Goal: Task Accomplishment & Management: Complete application form

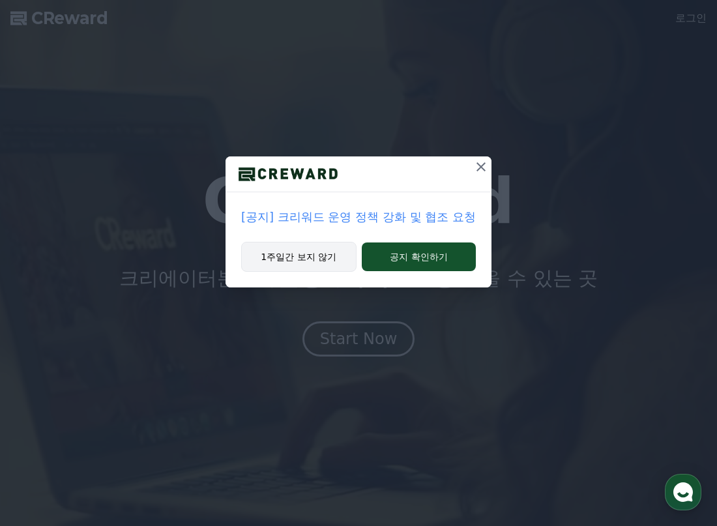
click at [323, 268] on button "1주일간 보지 않기" at bounding box center [298, 257] width 115 height 30
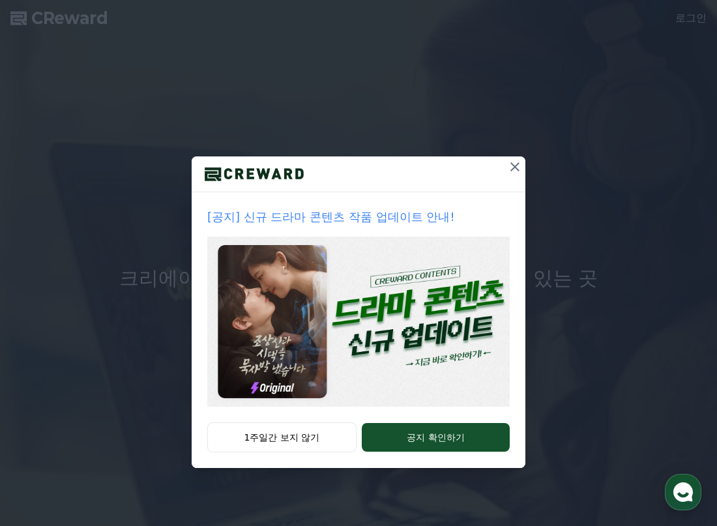
click at [513, 172] on icon at bounding box center [515, 167] width 16 height 16
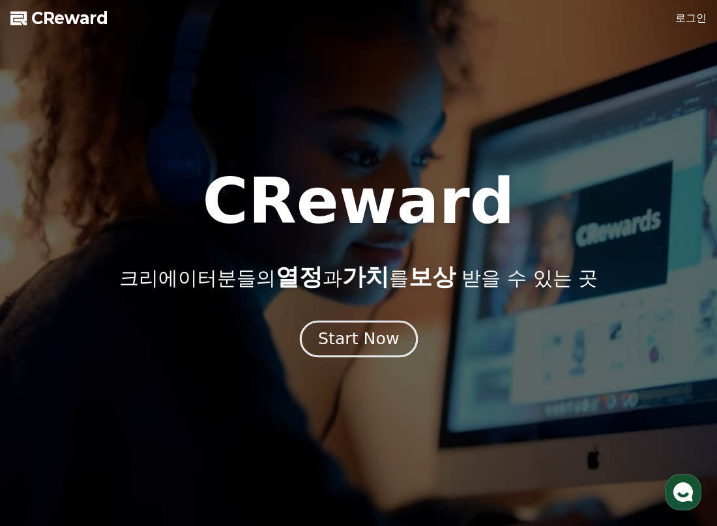
click at [372, 331] on div "Start Now" at bounding box center [358, 339] width 81 height 22
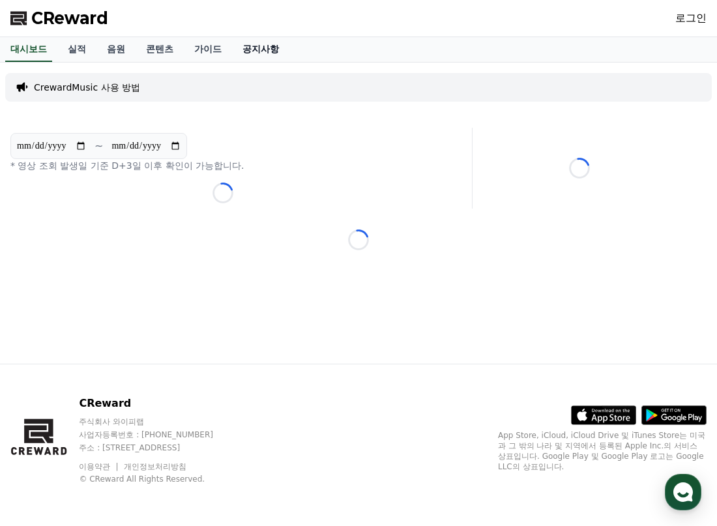
click at [245, 52] on link "공지사항" at bounding box center [260, 49] width 57 height 25
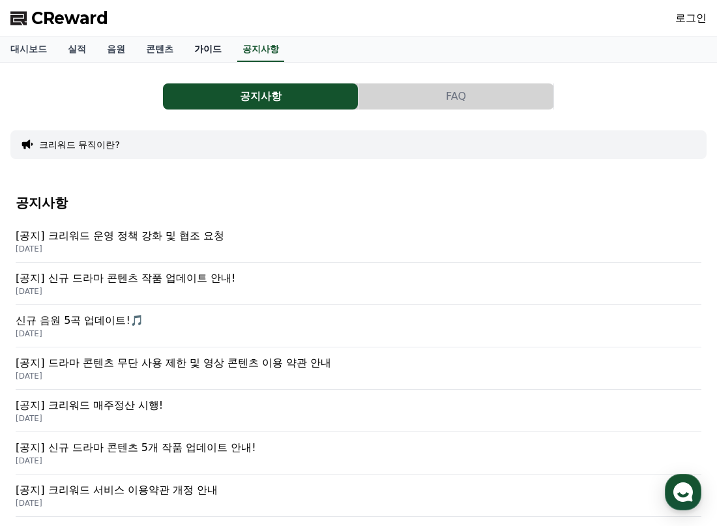
click at [220, 52] on link "가이드" at bounding box center [208, 49] width 48 height 25
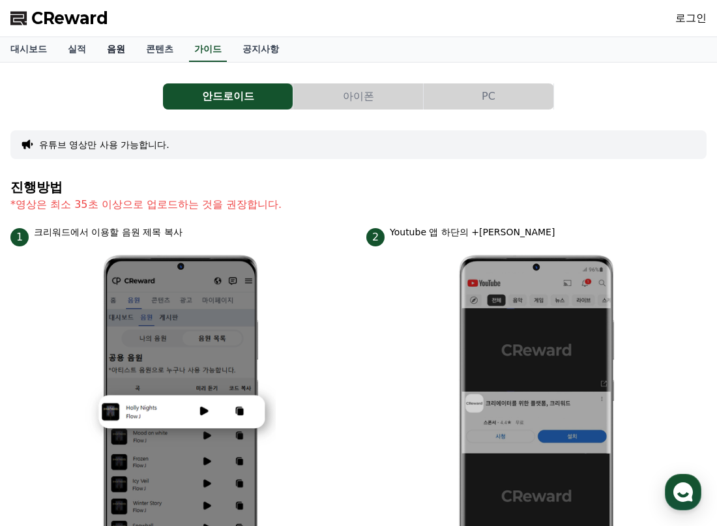
click at [108, 44] on link "음원" at bounding box center [116, 49] width 39 height 25
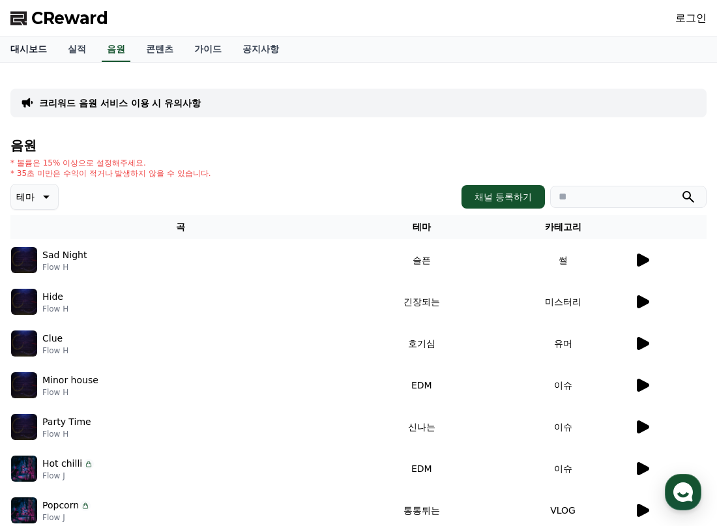
click at [29, 53] on link "대시보드" at bounding box center [28, 49] width 57 height 25
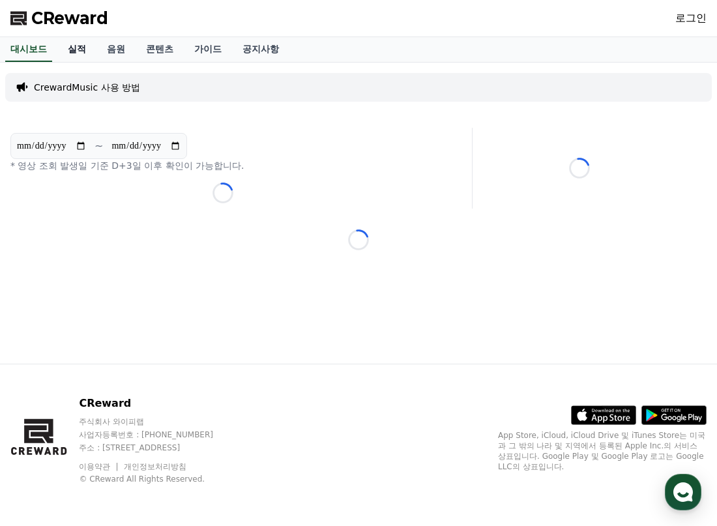
click at [83, 57] on link "실적" at bounding box center [76, 49] width 39 height 25
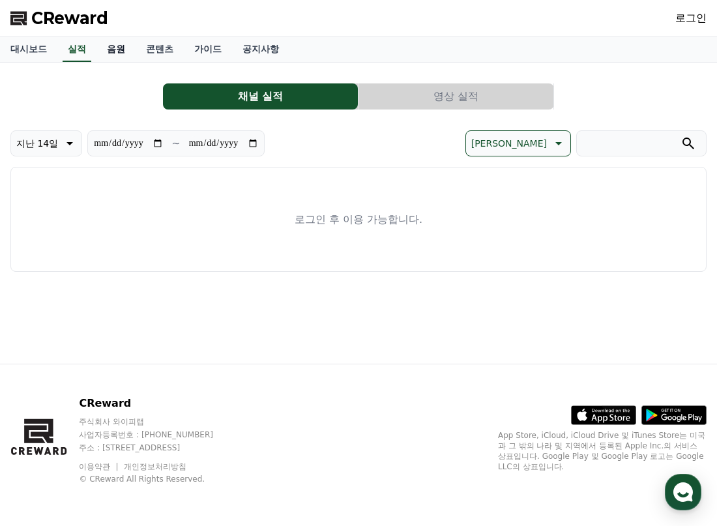
click at [117, 50] on link "음원" at bounding box center [116, 49] width 39 height 25
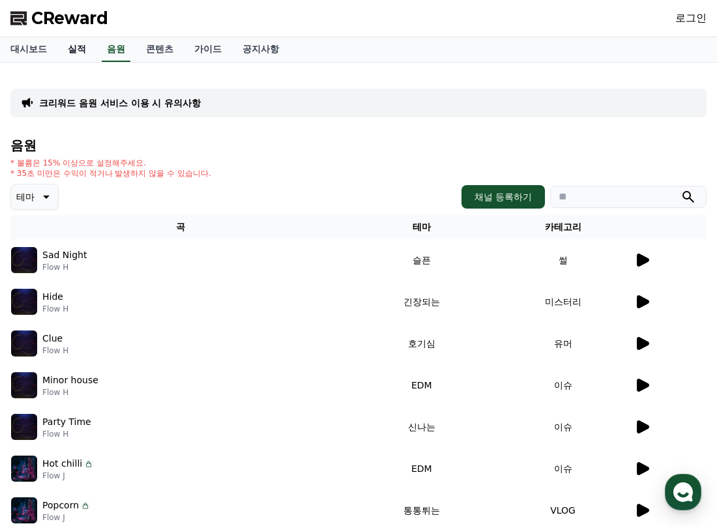
click at [85, 47] on link "실적" at bounding box center [76, 49] width 39 height 25
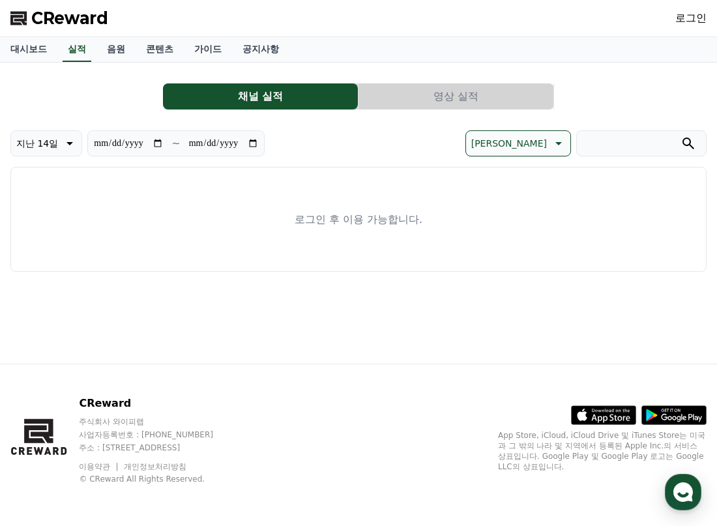
click at [685, 17] on link "로그인" at bounding box center [691, 18] width 31 height 16
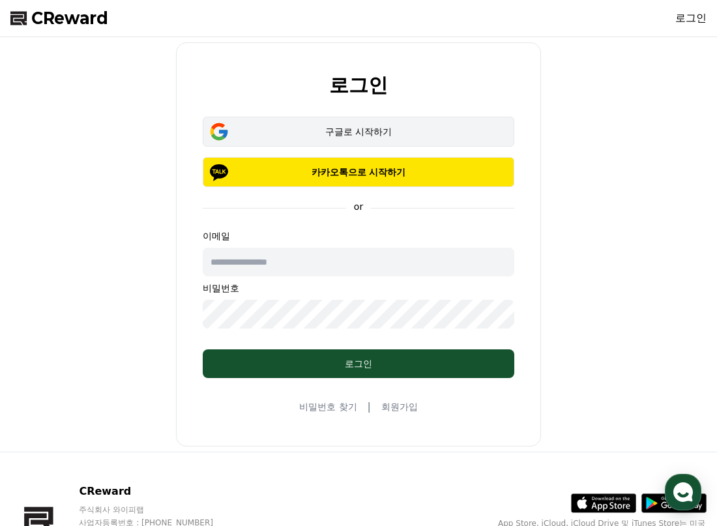
click at [395, 130] on div "구글로 시작하기" at bounding box center [359, 131] width 274 height 13
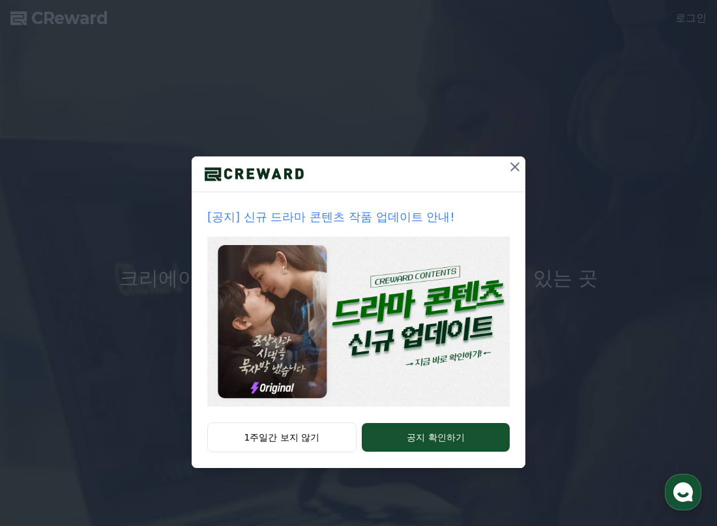
click at [515, 177] on button at bounding box center [515, 167] width 21 height 21
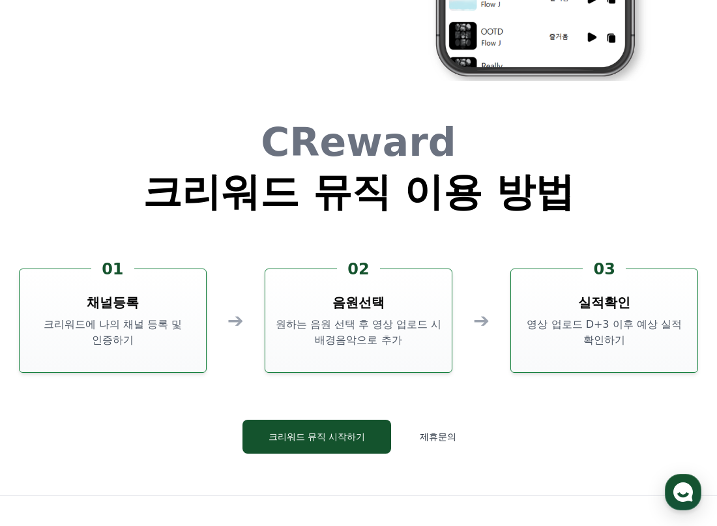
scroll to position [3327, 0]
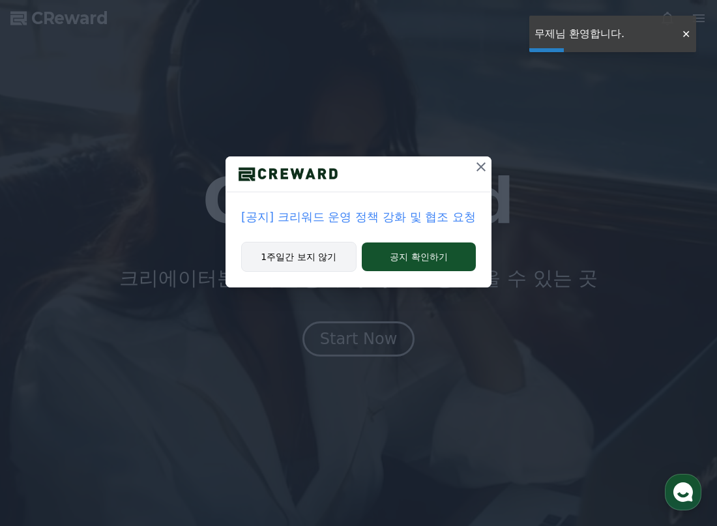
click at [328, 250] on button "1주일간 보지 않기" at bounding box center [298, 257] width 115 height 30
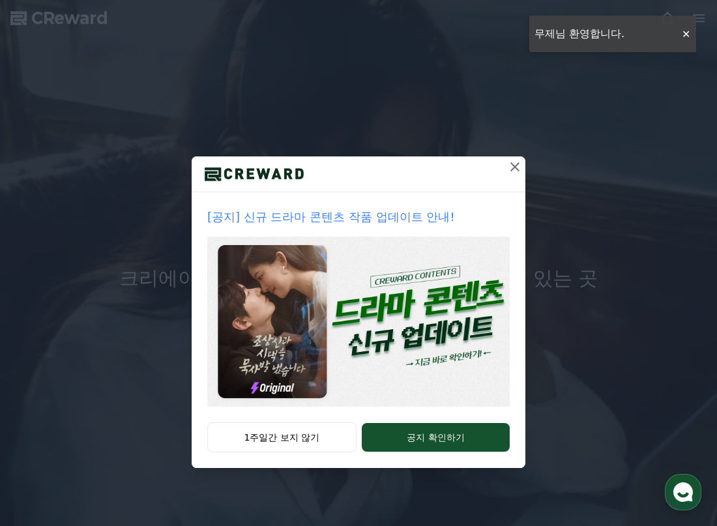
click at [511, 163] on icon at bounding box center [515, 167] width 16 height 16
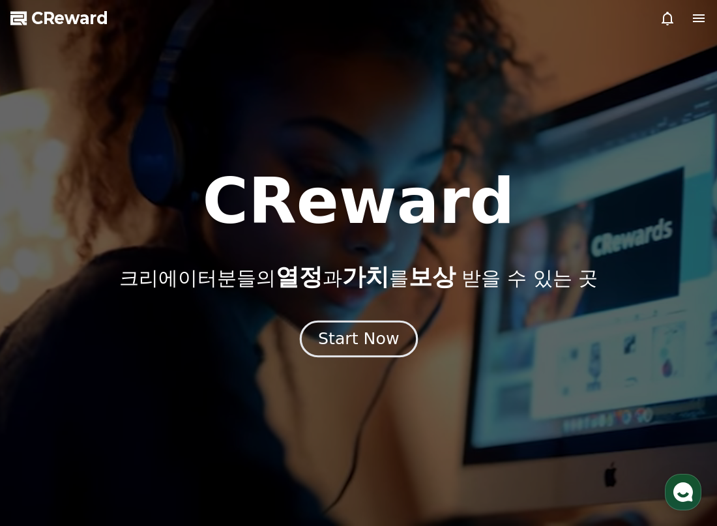
click at [359, 347] on div "Start Now" at bounding box center [358, 339] width 81 height 22
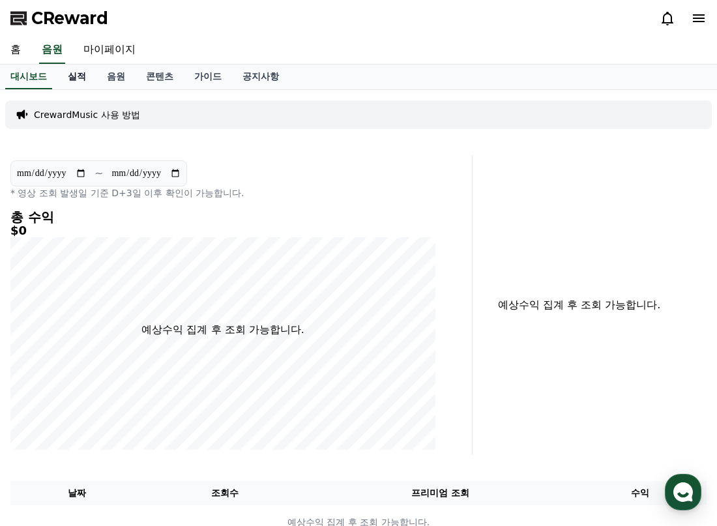
click at [79, 74] on link "실적" at bounding box center [76, 77] width 39 height 25
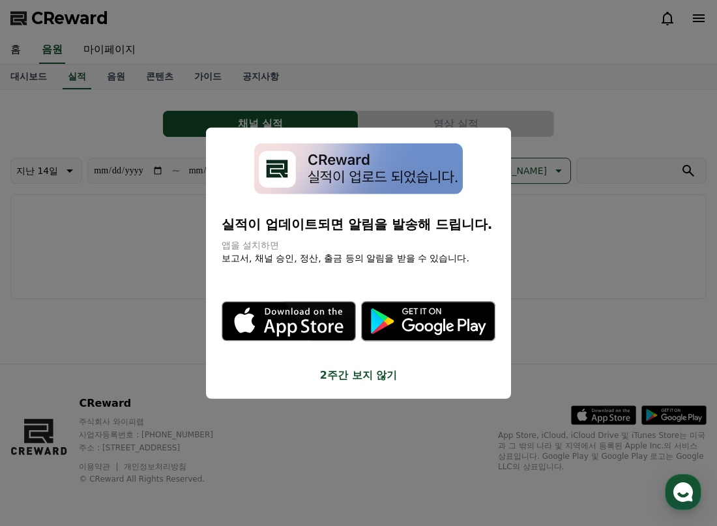
click at [370, 374] on button "2주간 보지 않기" at bounding box center [359, 376] width 274 height 16
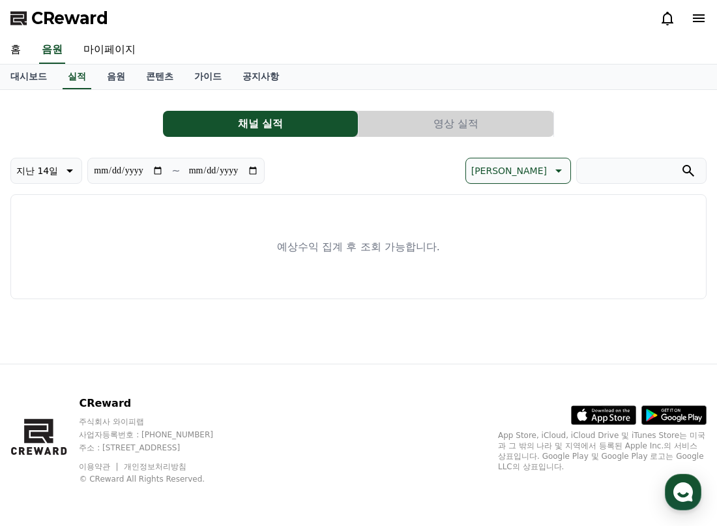
click at [429, 138] on div "**********" at bounding box center [358, 199] width 696 height 199
click at [434, 132] on button "영상 실적" at bounding box center [456, 124] width 195 height 26
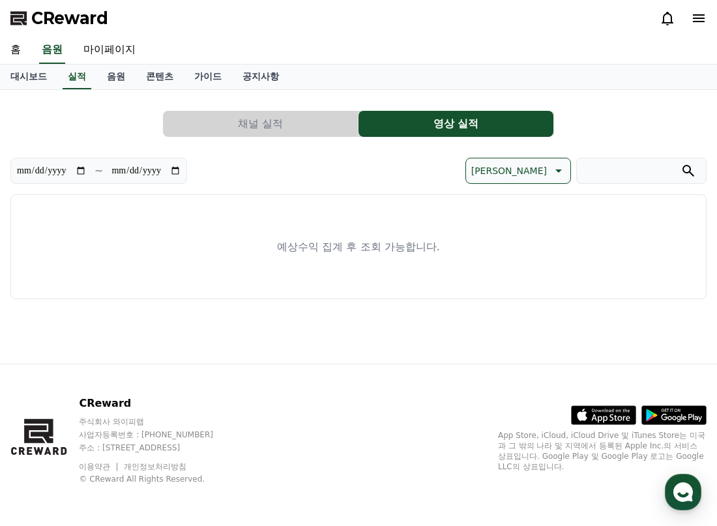
click at [296, 134] on button "채널 실적" at bounding box center [260, 124] width 195 height 26
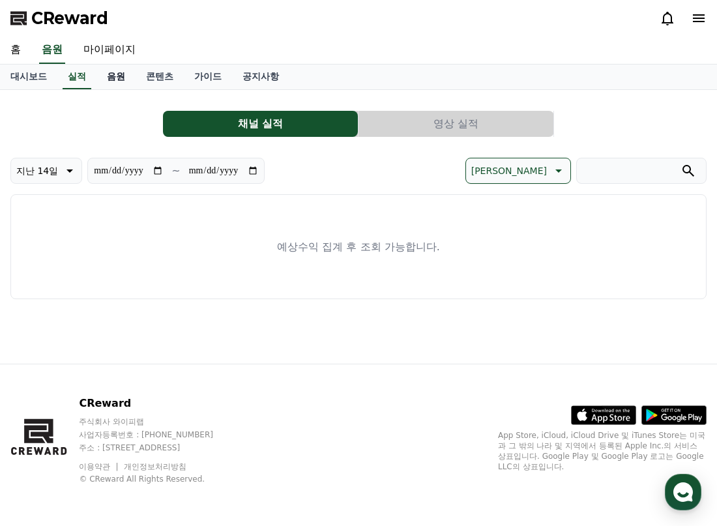
click at [133, 79] on link "음원" at bounding box center [116, 77] width 39 height 25
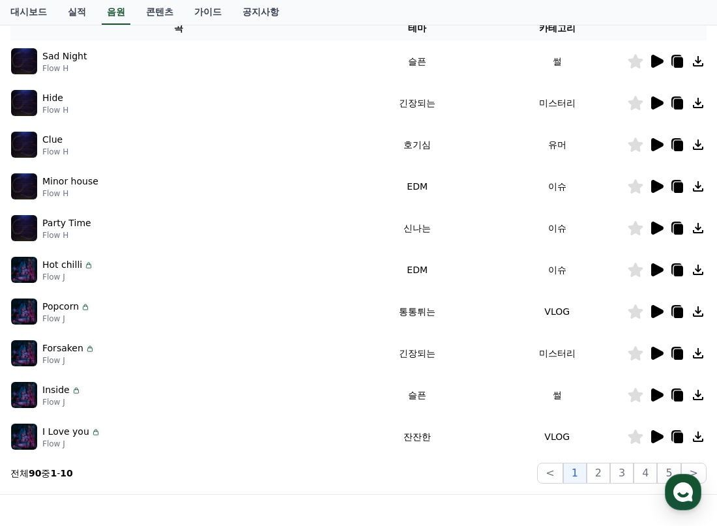
scroll to position [161, 0]
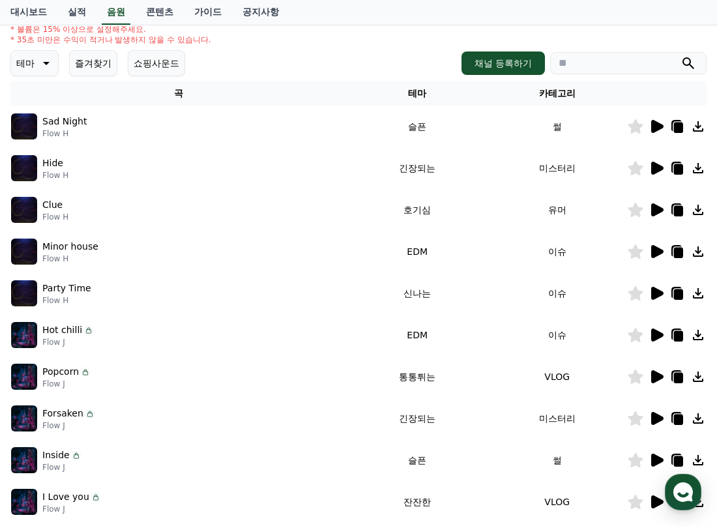
click at [657, 126] on icon at bounding box center [657, 126] width 12 height 13
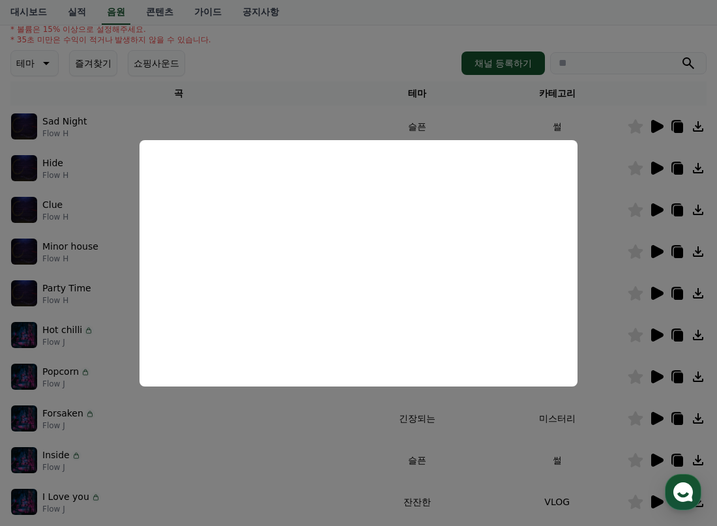
click at [463, 425] on button "close modal" at bounding box center [358, 263] width 717 height 526
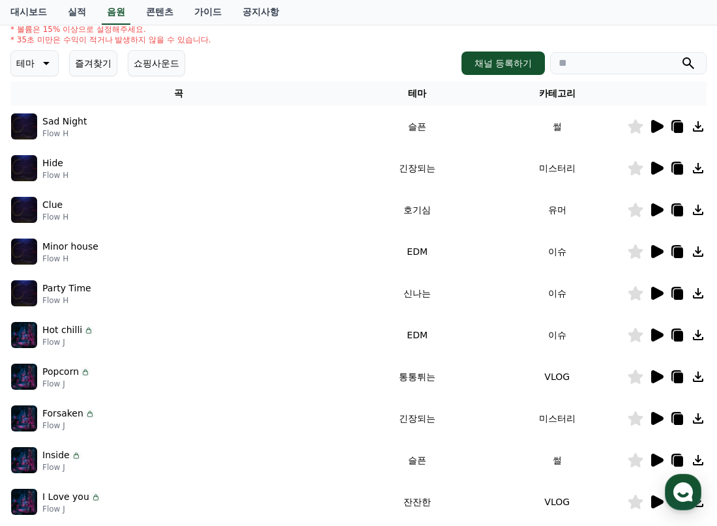
scroll to position [0, 0]
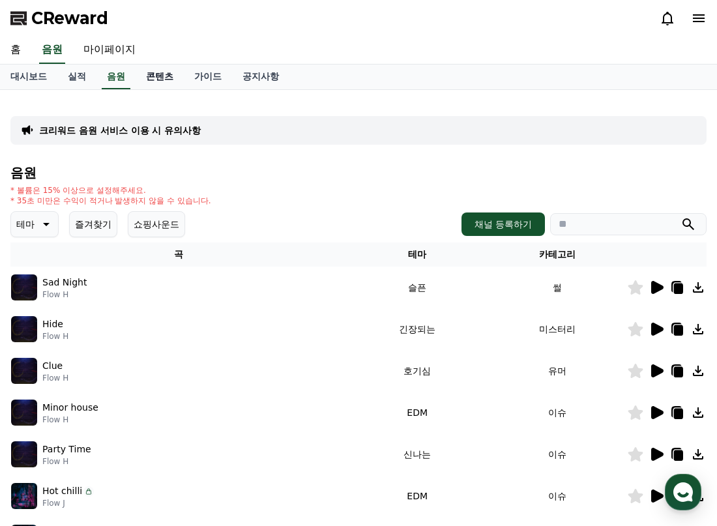
click at [157, 74] on link "콘텐츠" at bounding box center [160, 77] width 48 height 25
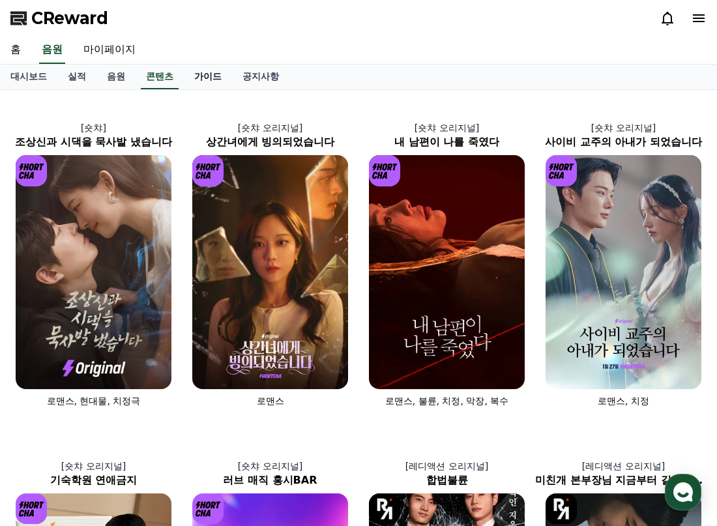
click at [198, 74] on link "가이드" at bounding box center [208, 77] width 48 height 25
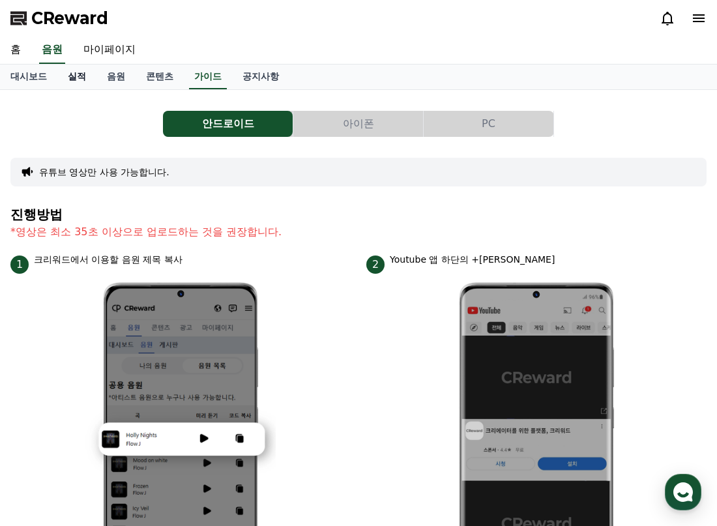
click at [86, 76] on link "실적" at bounding box center [76, 77] width 39 height 25
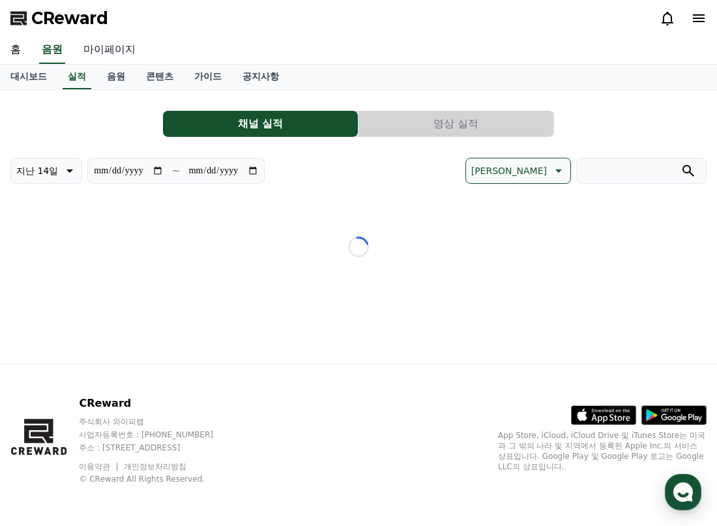
click at [102, 56] on link "마이페이지" at bounding box center [109, 50] width 73 height 27
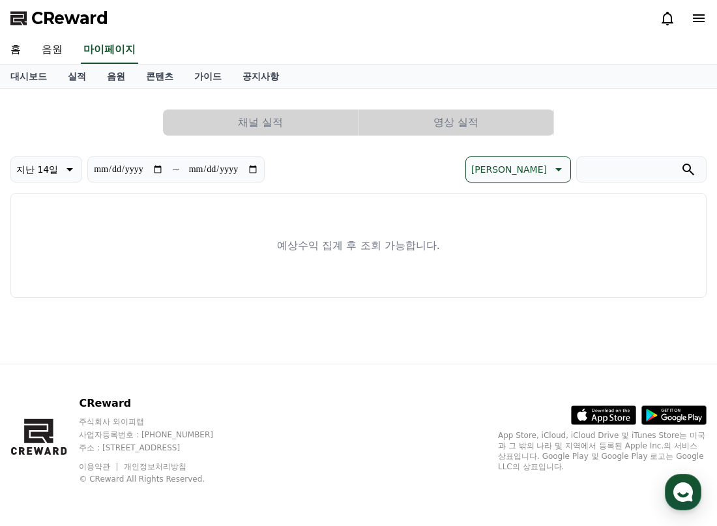
select select "**********"
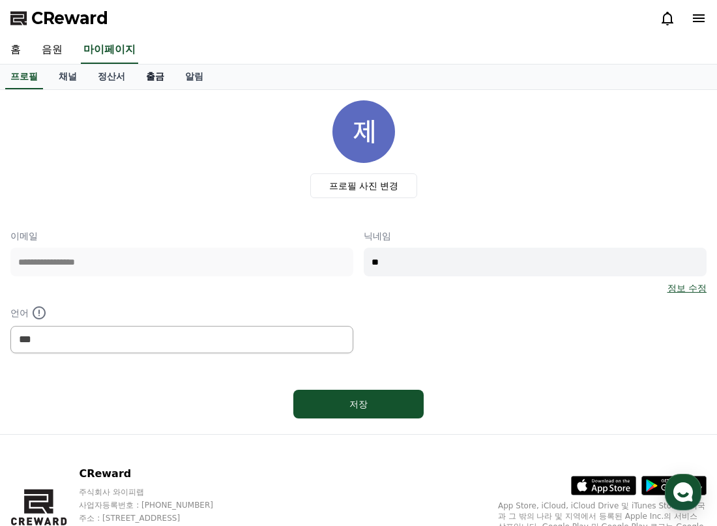
click at [137, 76] on link "출금" at bounding box center [155, 77] width 39 height 25
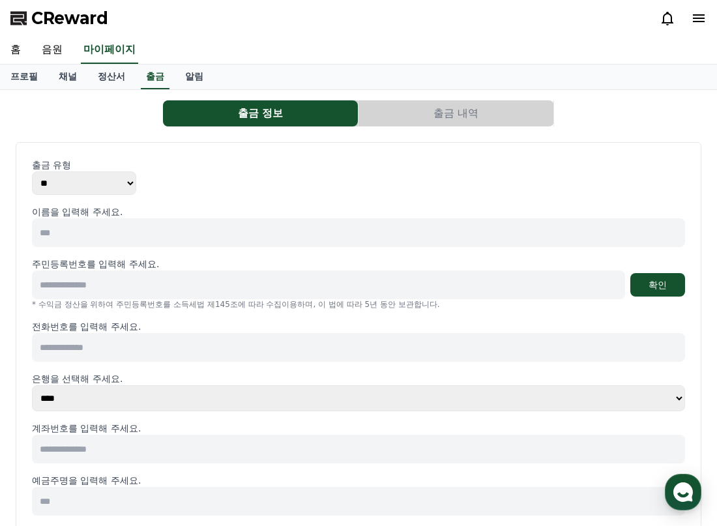
click at [102, 173] on select "** ***" at bounding box center [84, 183] width 104 height 23
click at [32, 172] on select "** ***" at bounding box center [84, 183] width 104 height 23
click at [115, 181] on select "** ***" at bounding box center [84, 183] width 104 height 23
select select "*******"
click at [32, 172] on select "** ***" at bounding box center [84, 183] width 104 height 23
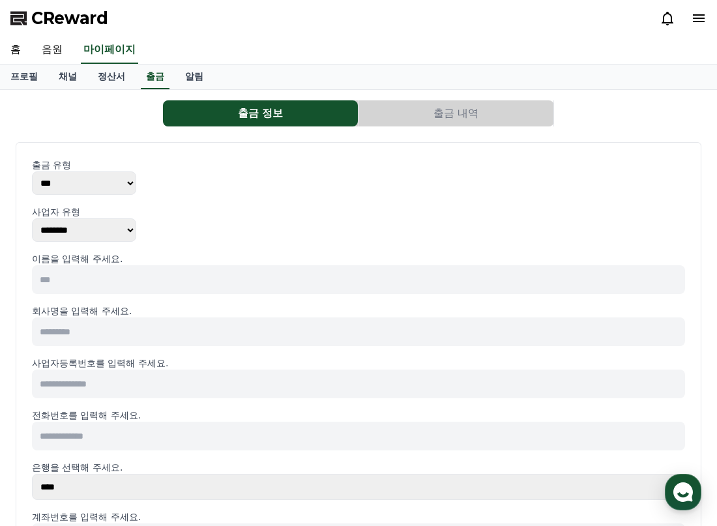
click at [222, 177] on div "출금 유형 ** ***" at bounding box center [358, 176] width 653 height 37
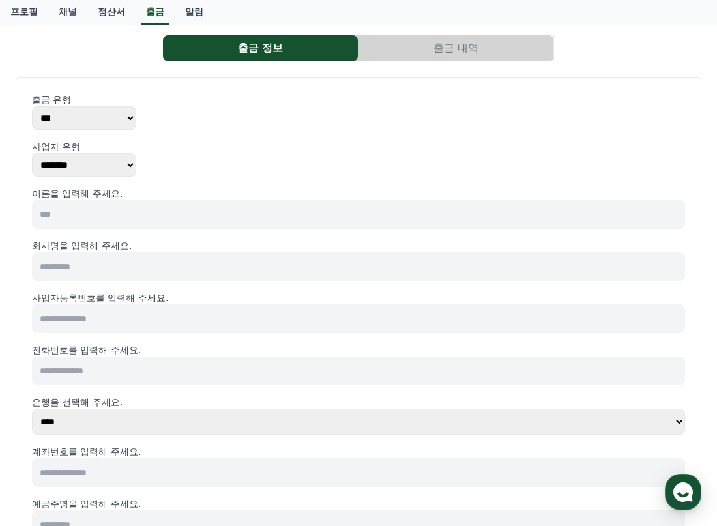
click at [116, 172] on select "******** ******** ********" at bounding box center [84, 164] width 104 height 23
drag, startPoint x: 110, startPoint y: 158, endPoint x: 121, endPoint y: 158, distance: 10.4
click at [110, 158] on select "******** ******** ********" at bounding box center [84, 164] width 104 height 23
select select "**********"
click at [32, 153] on select "******** ******** ********" at bounding box center [84, 164] width 104 height 23
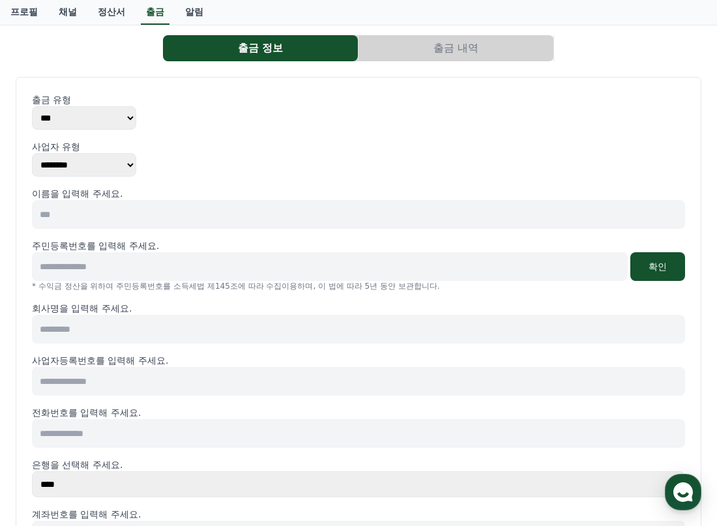
click at [216, 155] on div "사업자 유형 ******** ******** ********" at bounding box center [358, 158] width 653 height 37
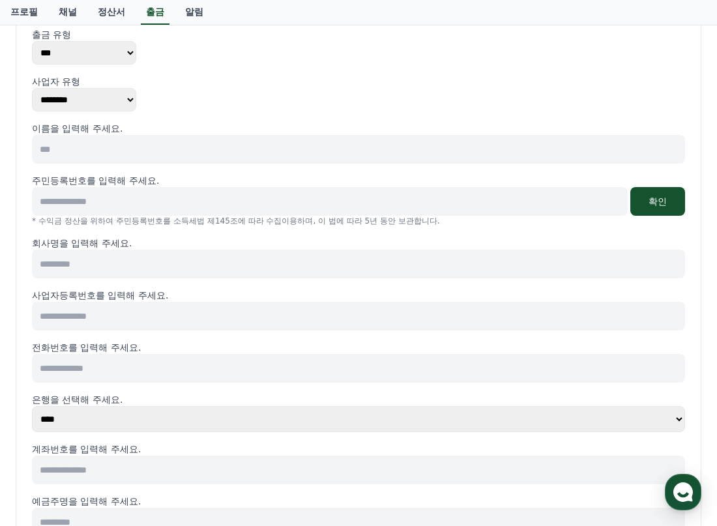
click at [160, 138] on input at bounding box center [358, 149] width 653 height 29
type input "***"
type input "**********"
type input "**"
click at [644, 209] on button "확인" at bounding box center [658, 201] width 55 height 29
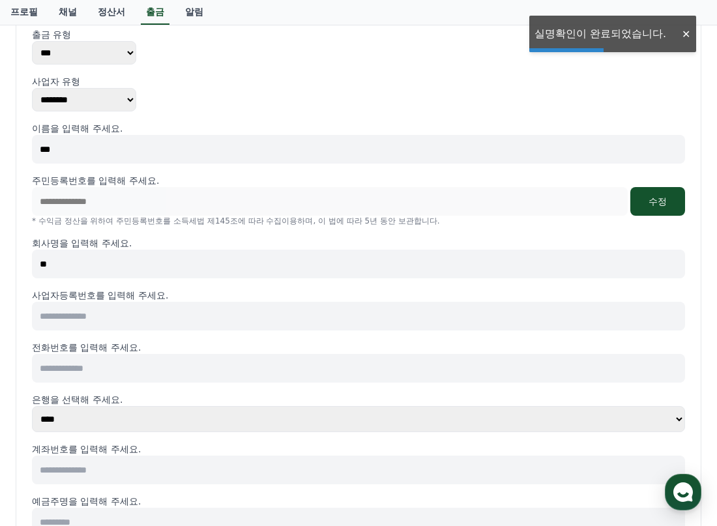
scroll to position [196, 0]
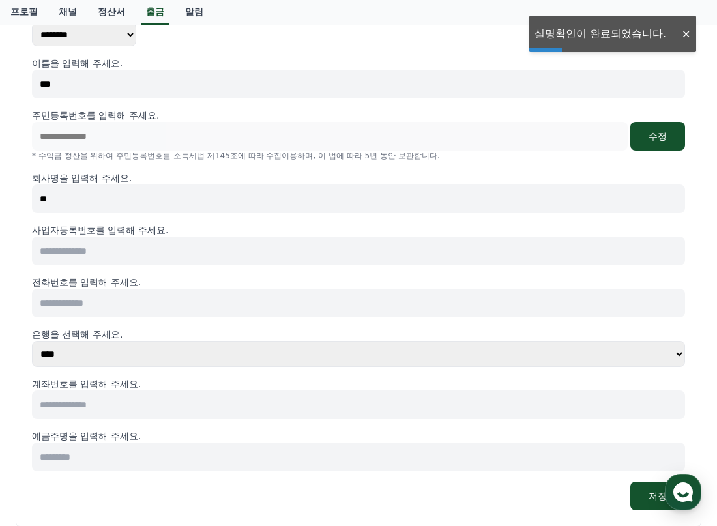
click at [125, 257] on input at bounding box center [358, 251] width 653 height 29
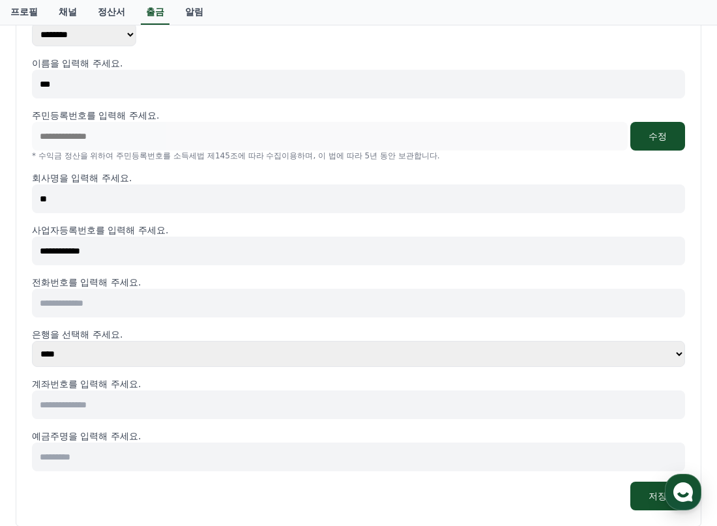
type input "**********"
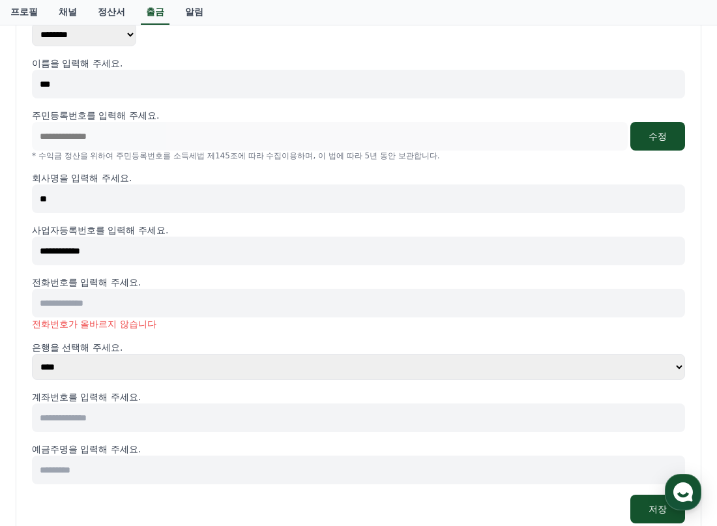
click at [138, 280] on p "전화번호를 입력해 주세요." at bounding box center [358, 282] width 653 height 13
click at [138, 291] on input at bounding box center [358, 303] width 653 height 29
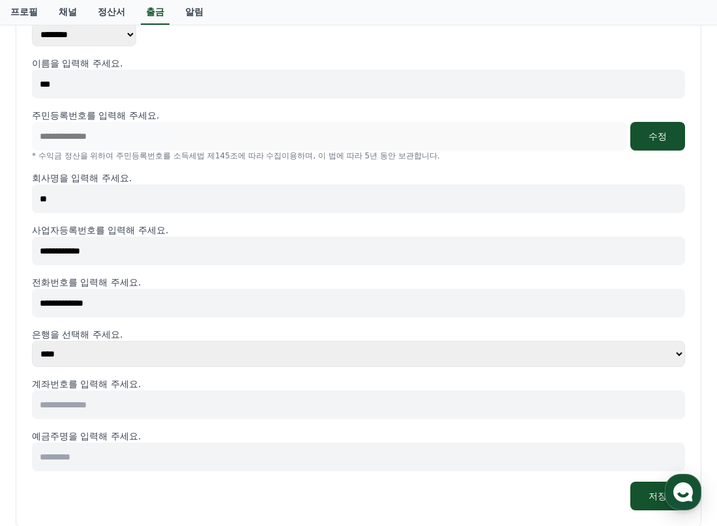
type input "**********"
click at [132, 361] on select "**** **** **** **** **** **** **** ** ** ** ** **** *** **** **** *****" at bounding box center [358, 354] width 653 height 26
select select "********"
click at [32, 341] on select "**** **** **** **** **** **** **** ** ** ** ** **** *** **** **** *****" at bounding box center [358, 354] width 653 height 26
click at [167, 404] on input at bounding box center [358, 405] width 653 height 29
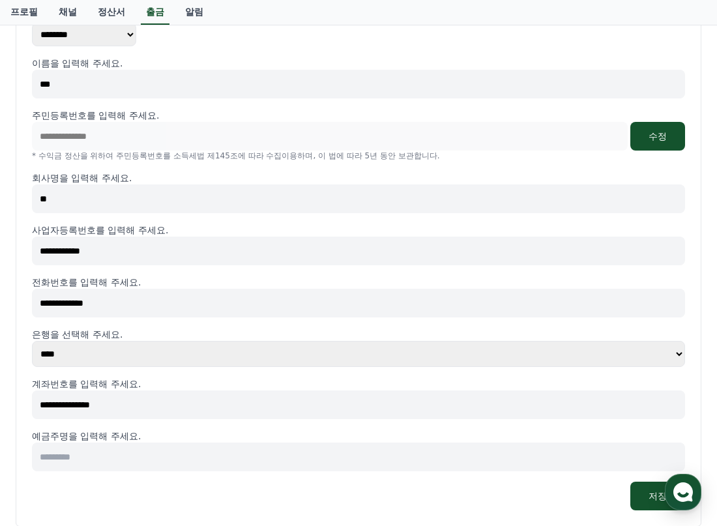
type input "**********"
click at [167, 459] on input at bounding box center [358, 457] width 653 height 29
type input "**"
click at [314, 480] on div "**********" at bounding box center [358, 260] width 653 height 501
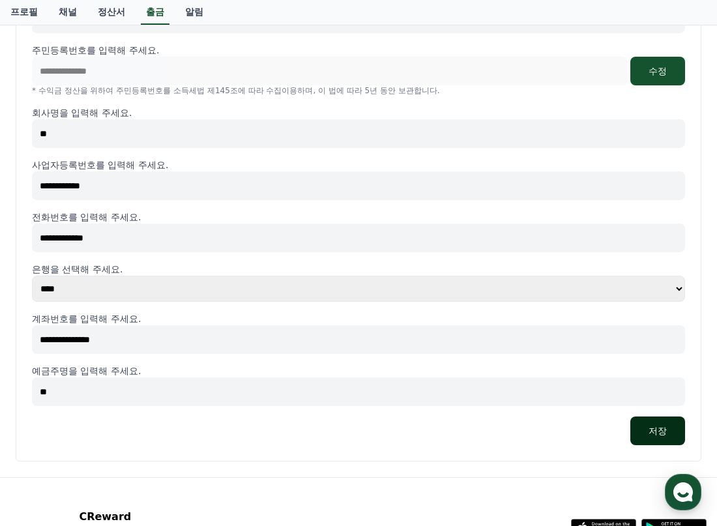
click at [660, 430] on button "저장" at bounding box center [658, 431] width 55 height 29
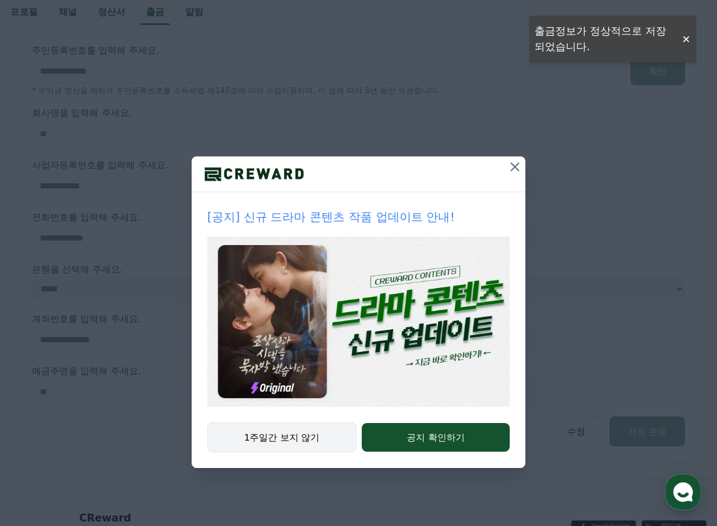
click at [306, 446] on button "1주일간 보지 않기" at bounding box center [281, 438] width 149 height 30
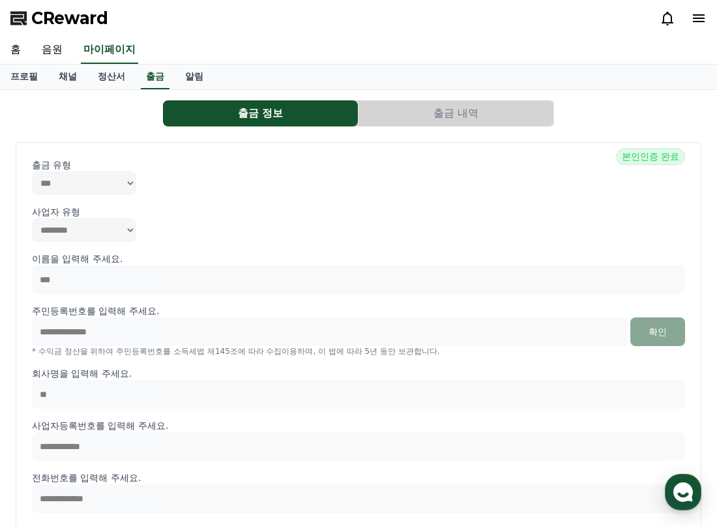
click at [401, 113] on button "출금 내역" at bounding box center [456, 113] width 195 height 26
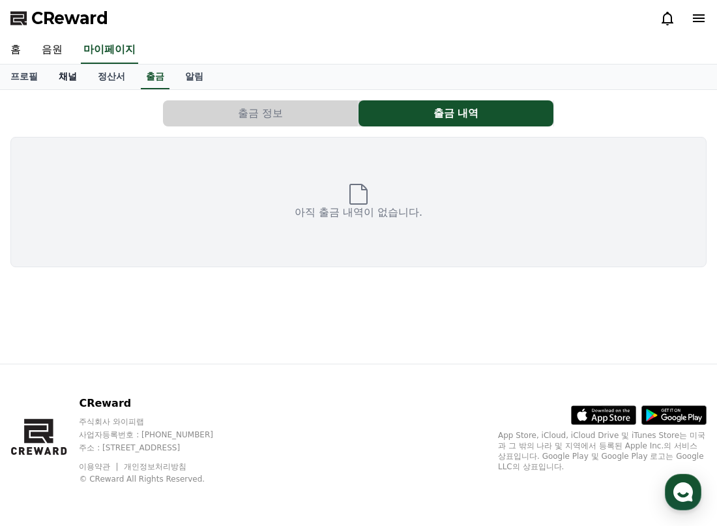
click at [58, 77] on link "채널" at bounding box center [67, 77] width 39 height 25
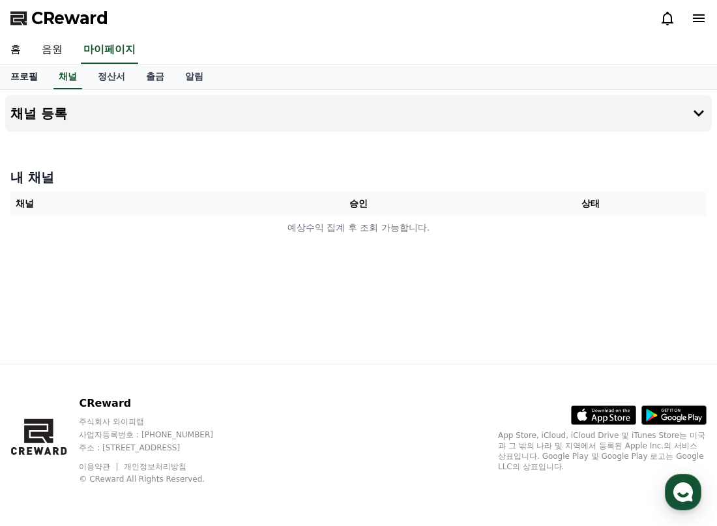
click at [29, 69] on link "프로필" at bounding box center [24, 77] width 48 height 25
select select "**********"
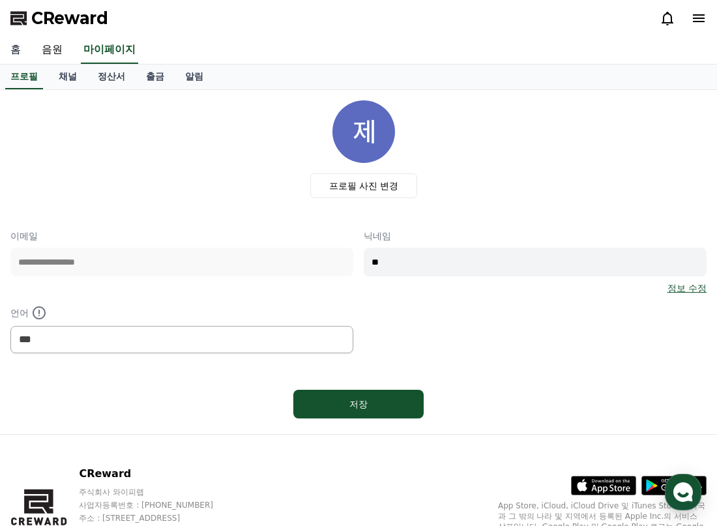
click at [17, 49] on link "홈" at bounding box center [15, 50] width 31 height 27
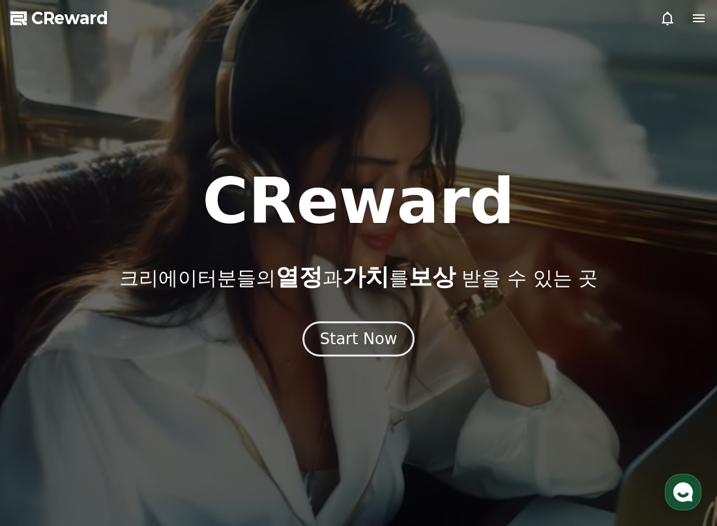
drag, startPoint x: 413, startPoint y: 293, endPoint x: 395, endPoint y: 280, distance: 21.9
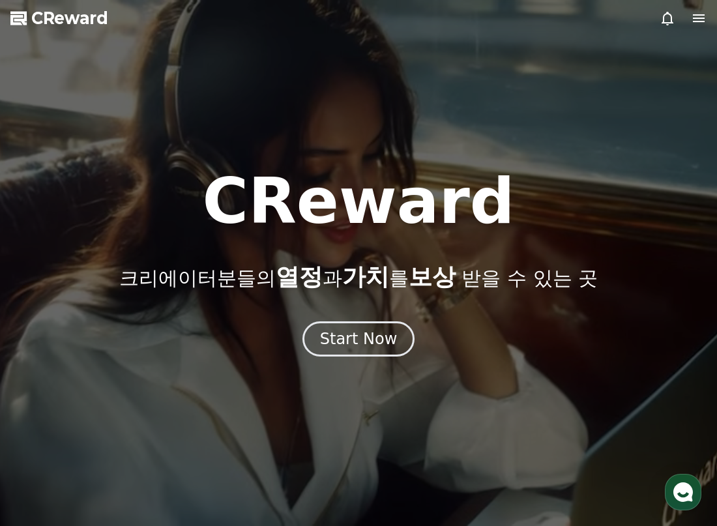
select select "**********"
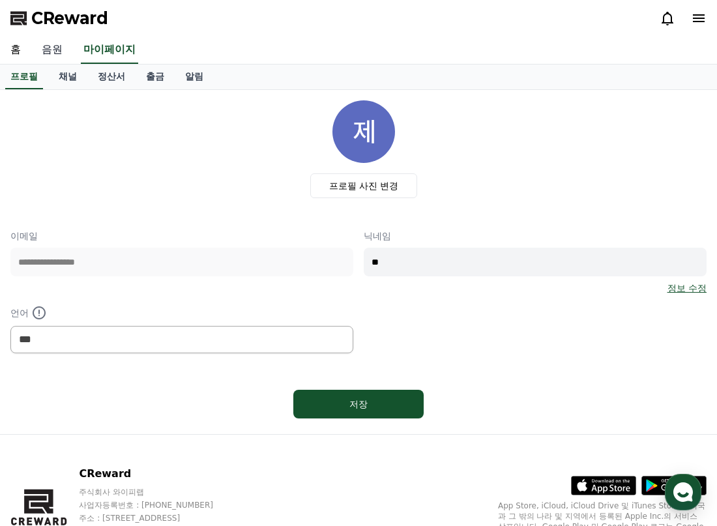
click at [46, 57] on link "음원" at bounding box center [52, 50] width 42 height 27
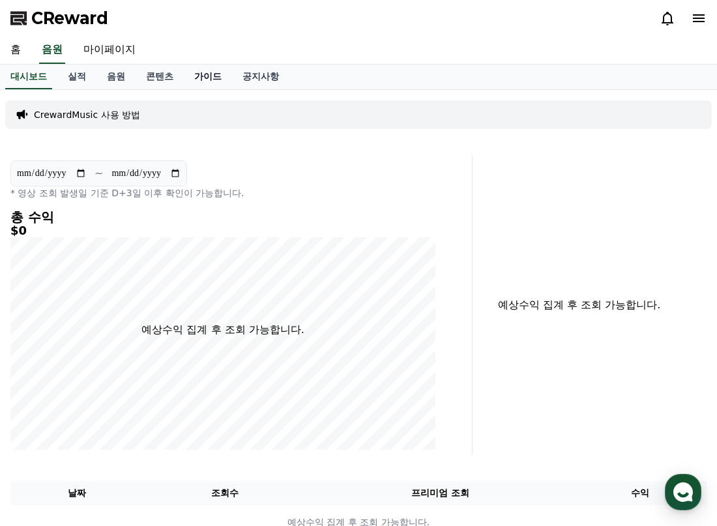
click at [197, 82] on link "가이드" at bounding box center [208, 77] width 48 height 25
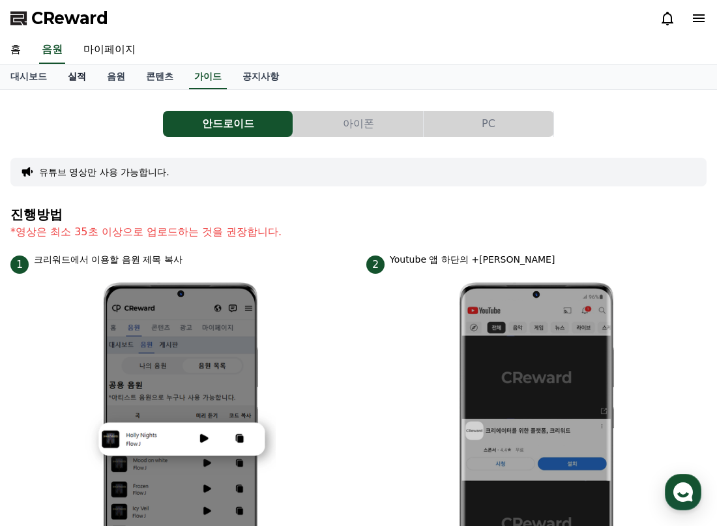
click at [83, 77] on link "실적" at bounding box center [76, 77] width 39 height 25
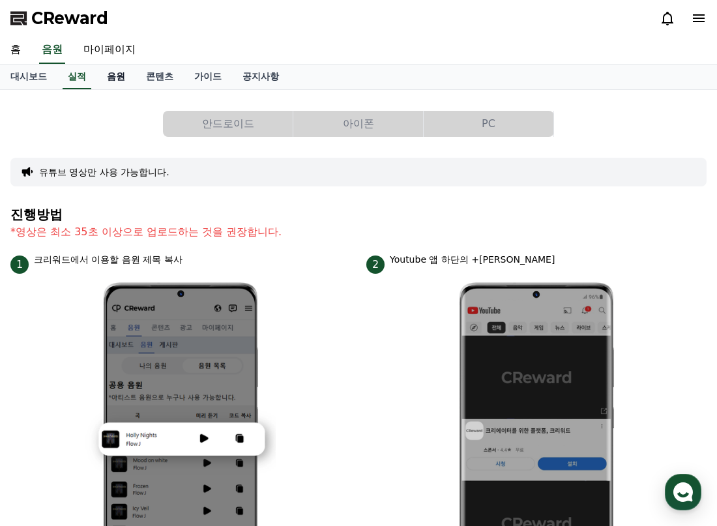
click at [108, 78] on link "음원" at bounding box center [116, 77] width 39 height 25
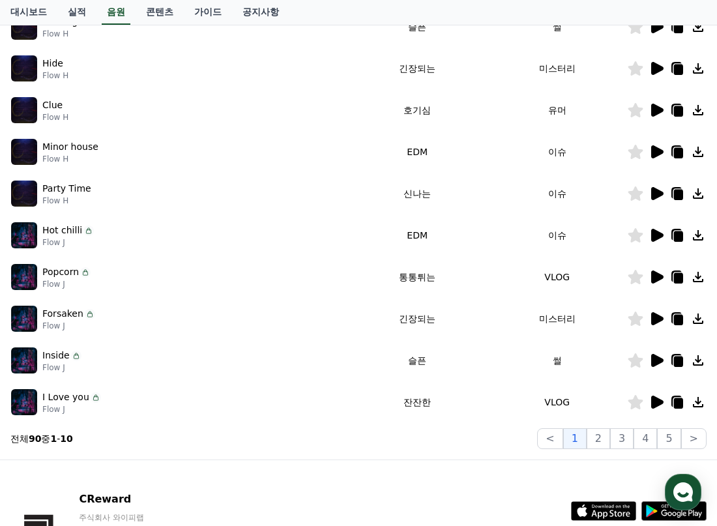
scroll to position [65, 0]
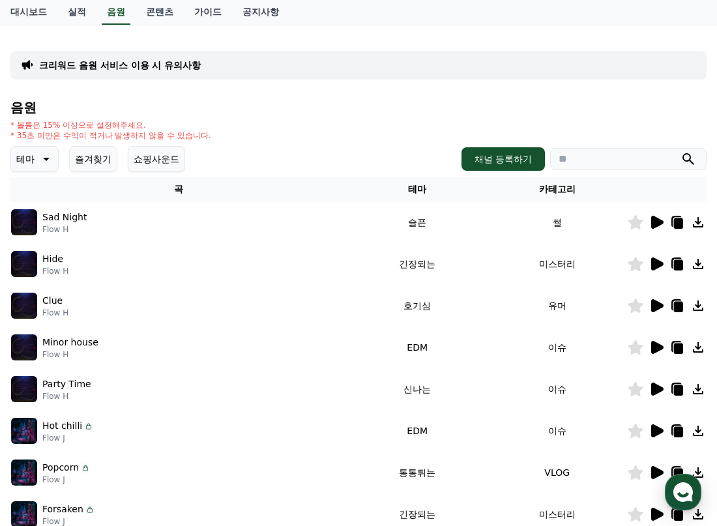
click at [562, 188] on th "카테고리" at bounding box center [557, 189] width 140 height 24
click at [554, 188] on th "카테고리" at bounding box center [557, 189] width 140 height 24
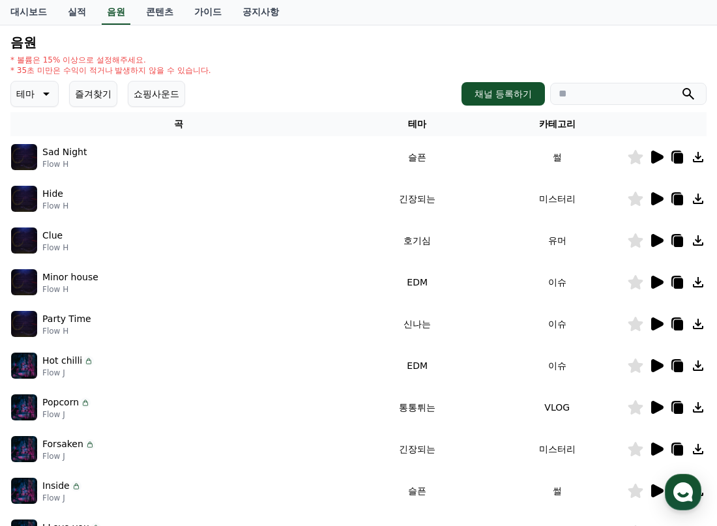
click at [662, 244] on icon at bounding box center [657, 241] width 16 height 16
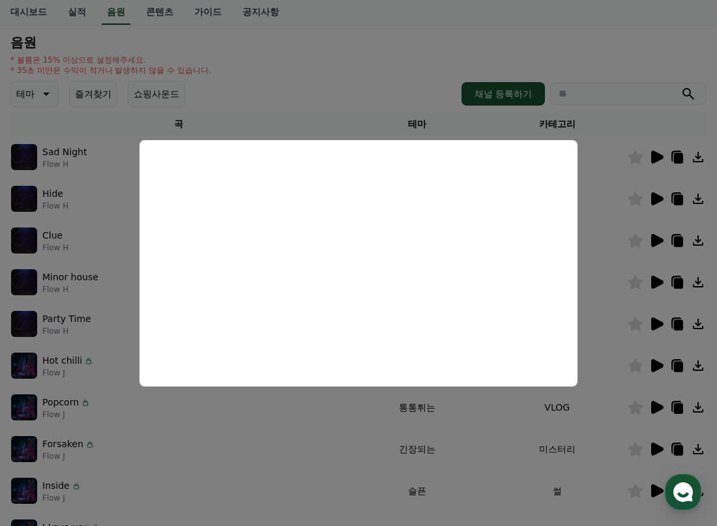
click at [503, 422] on button "close modal" at bounding box center [358, 263] width 717 height 526
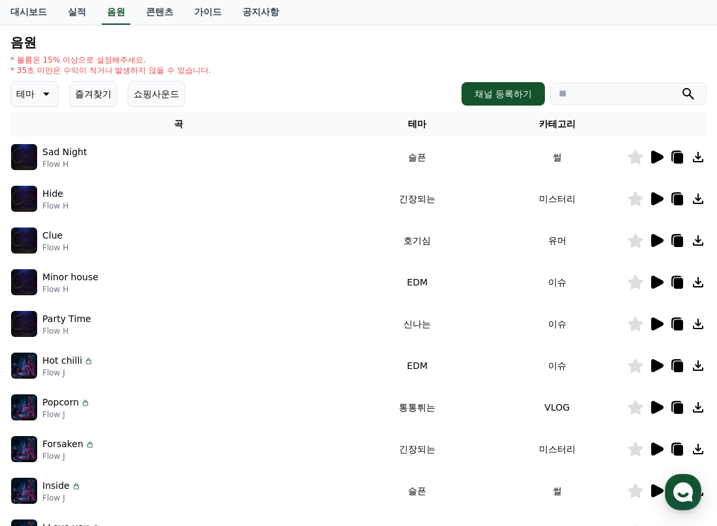
click at [658, 282] on icon at bounding box center [657, 282] width 12 height 13
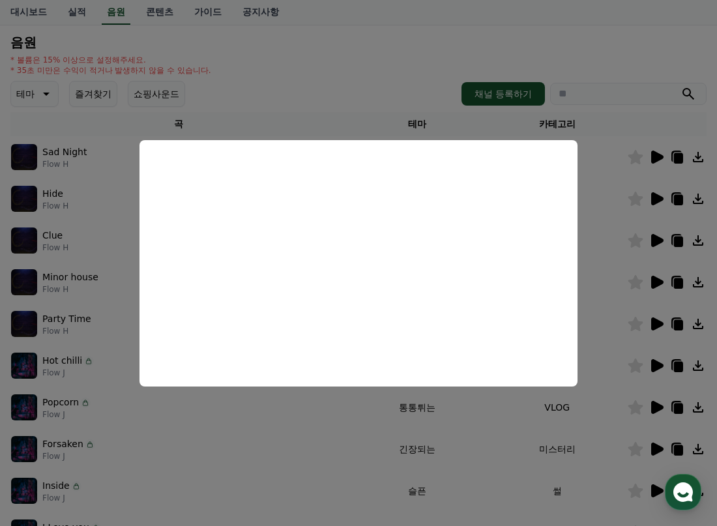
click at [464, 434] on button "close modal" at bounding box center [358, 263] width 717 height 526
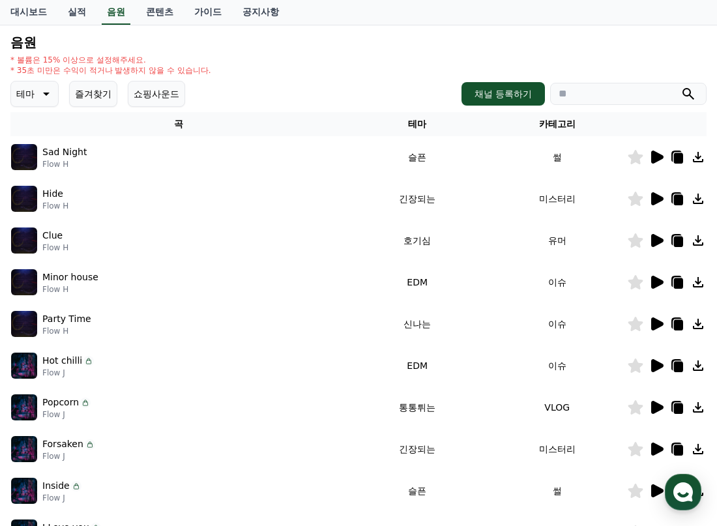
click at [657, 326] on icon at bounding box center [657, 324] width 12 height 13
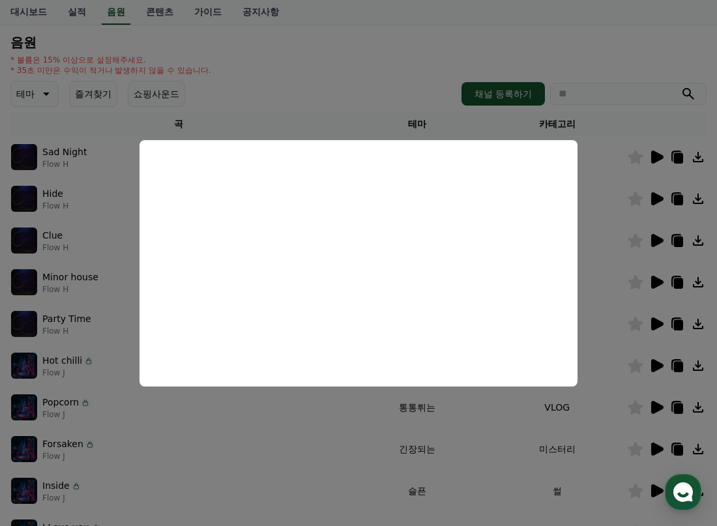
click at [496, 441] on button "close modal" at bounding box center [358, 263] width 717 height 526
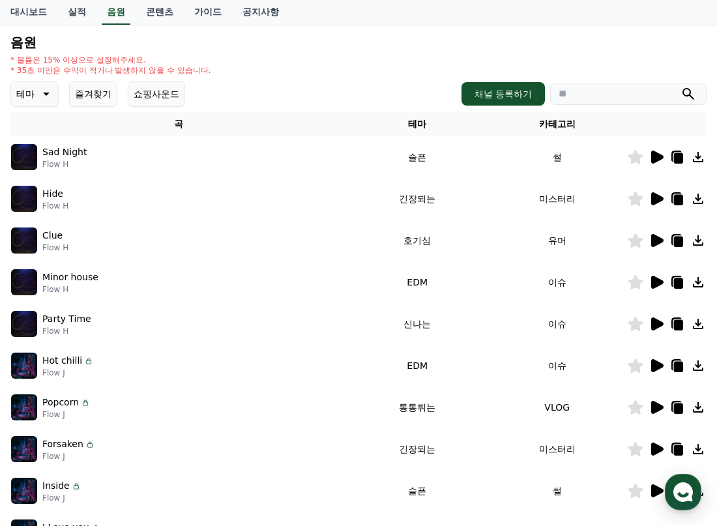
click at [651, 364] on icon at bounding box center [657, 365] width 12 height 13
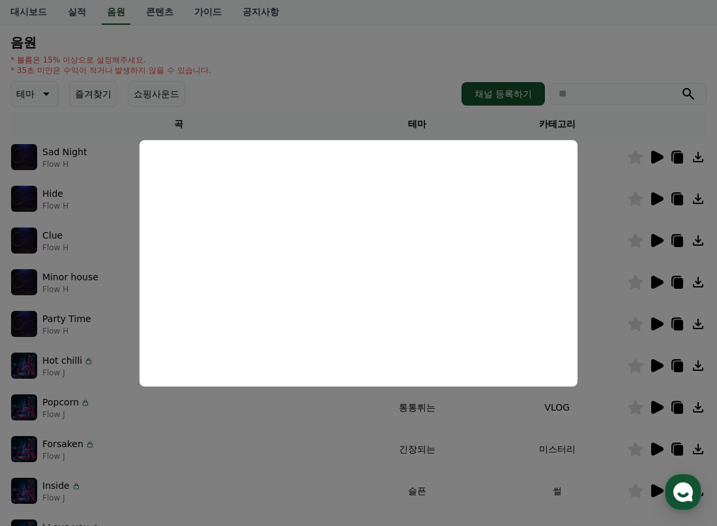
scroll to position [196, 0]
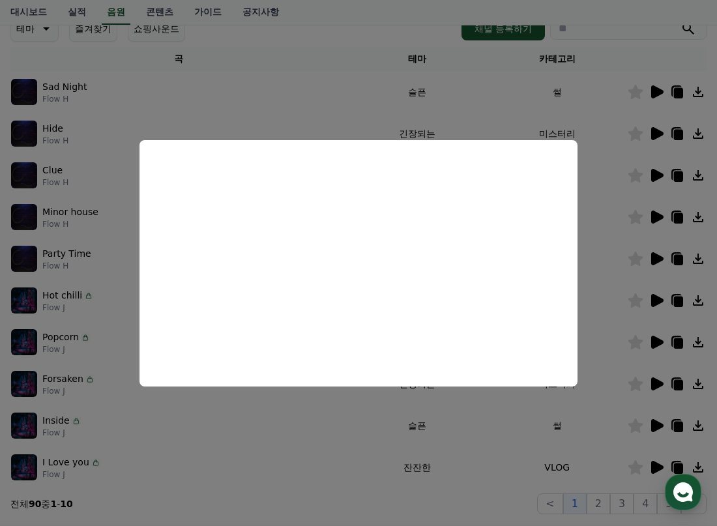
click at [487, 436] on button "close modal" at bounding box center [358, 263] width 717 height 526
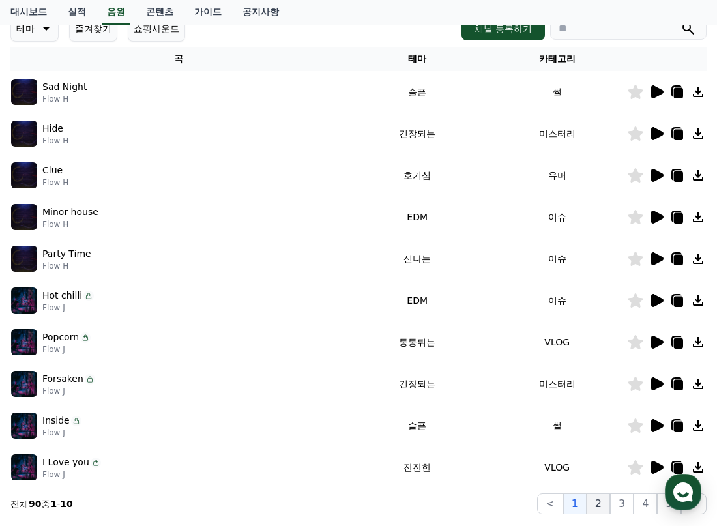
click at [598, 508] on button "2" at bounding box center [598, 504] width 23 height 21
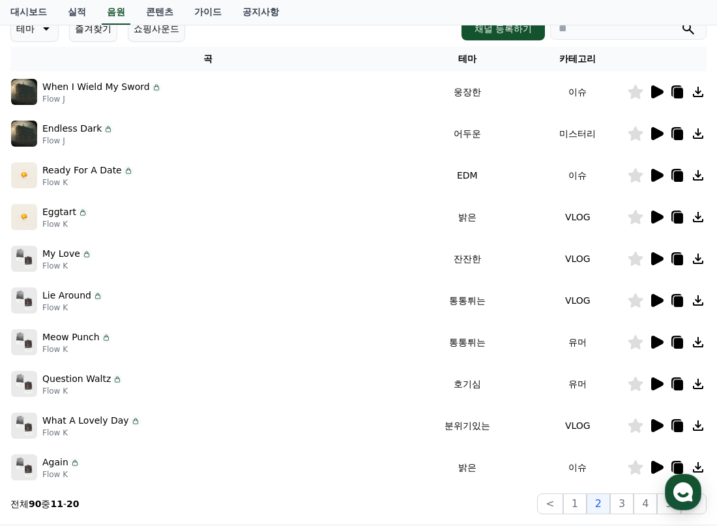
click at [657, 306] on icon at bounding box center [657, 301] width 16 height 16
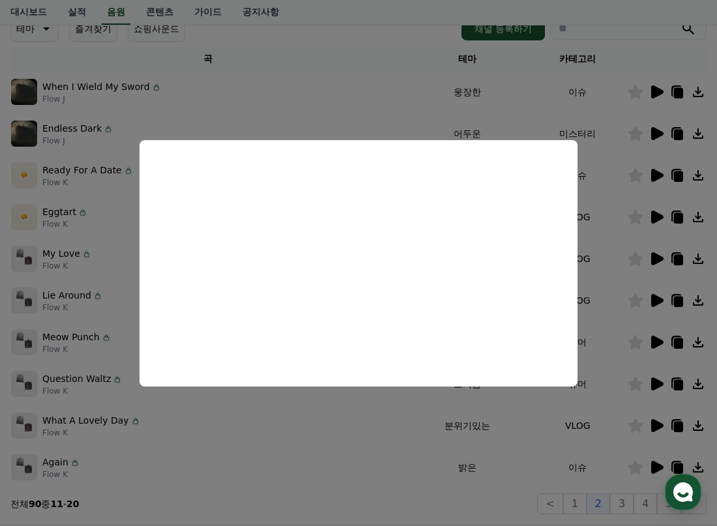
click at [491, 424] on button "close modal" at bounding box center [358, 263] width 717 height 526
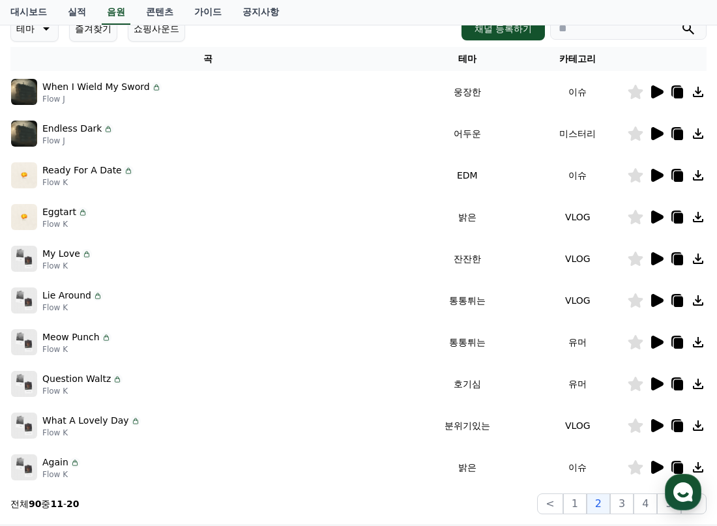
click at [655, 345] on icon at bounding box center [657, 342] width 12 height 13
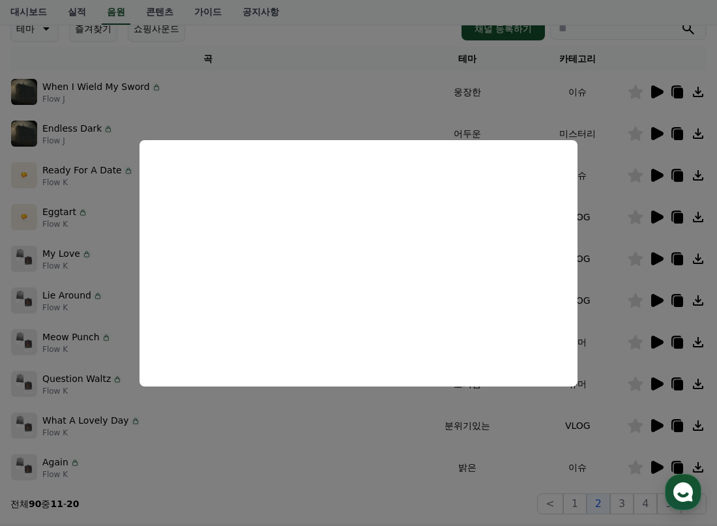
click at [320, 411] on button "close modal" at bounding box center [358, 263] width 717 height 526
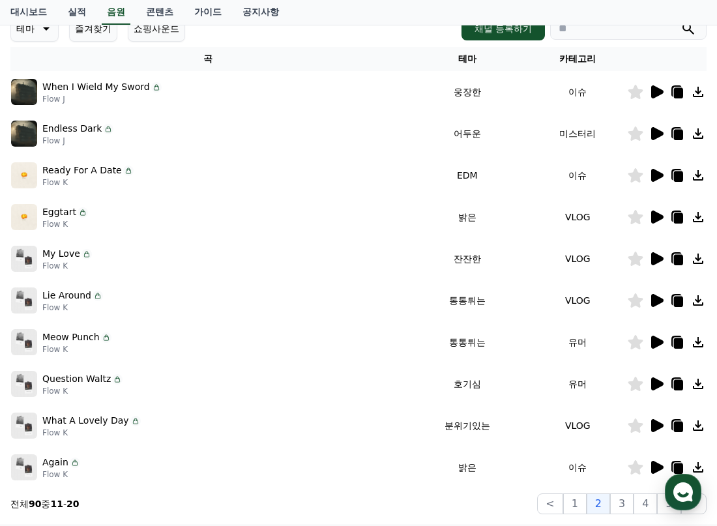
click at [654, 389] on icon at bounding box center [657, 384] width 12 height 13
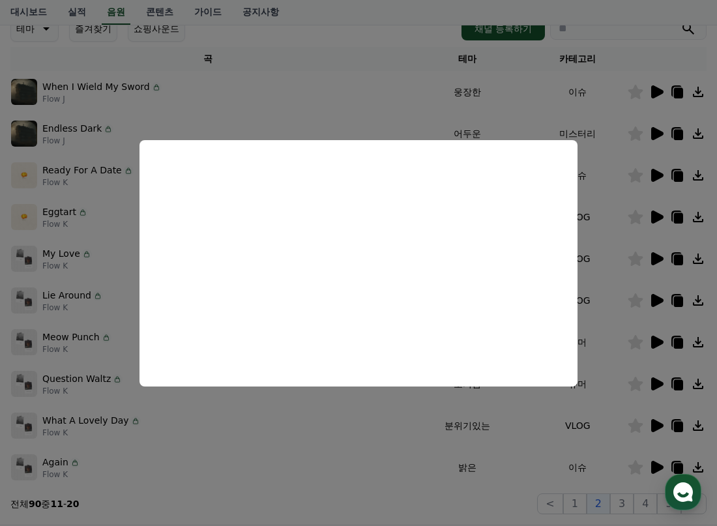
click at [372, 439] on button "close modal" at bounding box center [358, 263] width 717 height 526
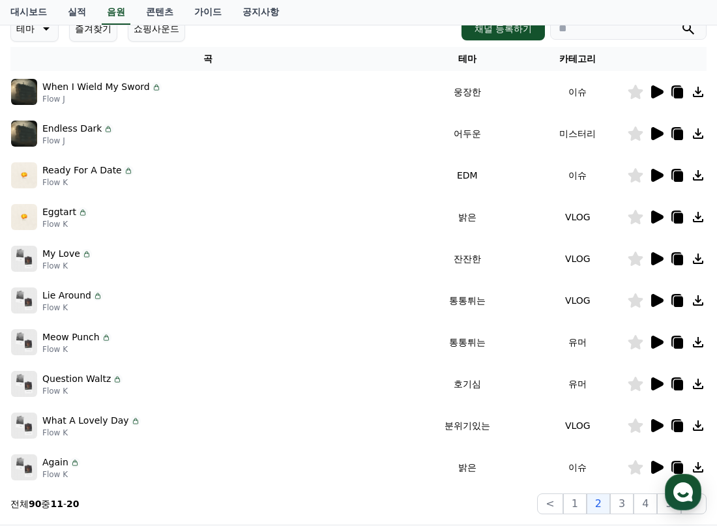
click at [663, 422] on icon at bounding box center [657, 426] width 16 height 16
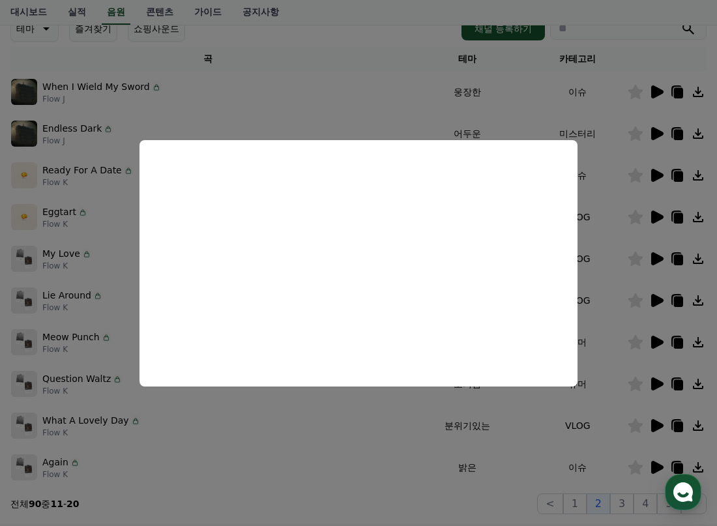
click at [393, 458] on button "close modal" at bounding box center [358, 263] width 717 height 526
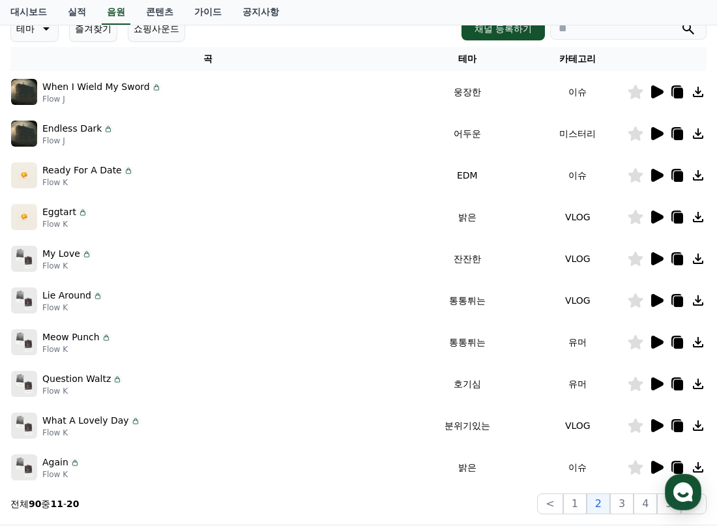
click at [660, 468] on icon at bounding box center [657, 467] width 12 height 13
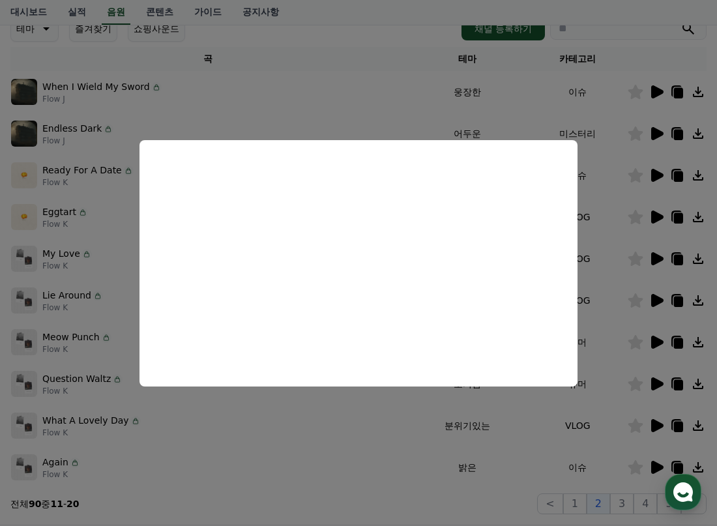
click at [435, 428] on button "close modal" at bounding box center [358, 263] width 717 height 526
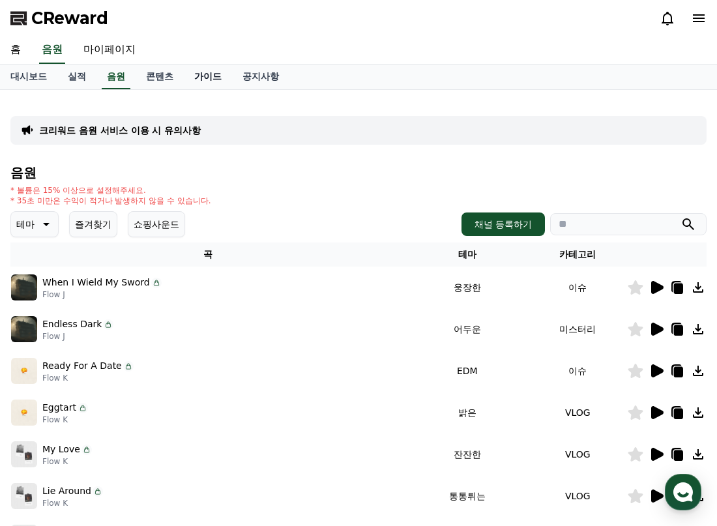
click at [209, 80] on link "가이드" at bounding box center [208, 77] width 48 height 25
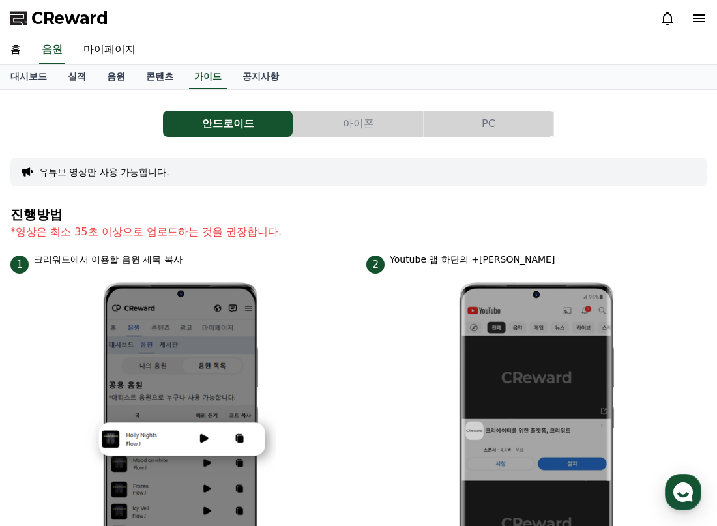
click at [363, 121] on button "아이폰" at bounding box center [358, 124] width 130 height 26
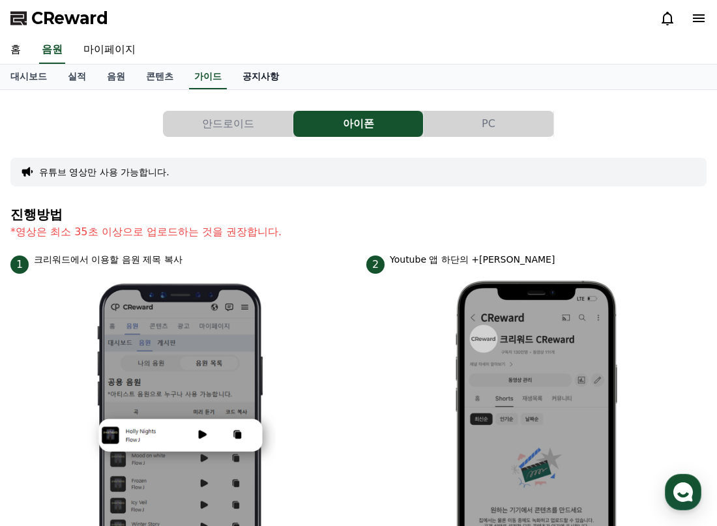
click at [280, 72] on link "공지사항" at bounding box center [260, 77] width 57 height 25
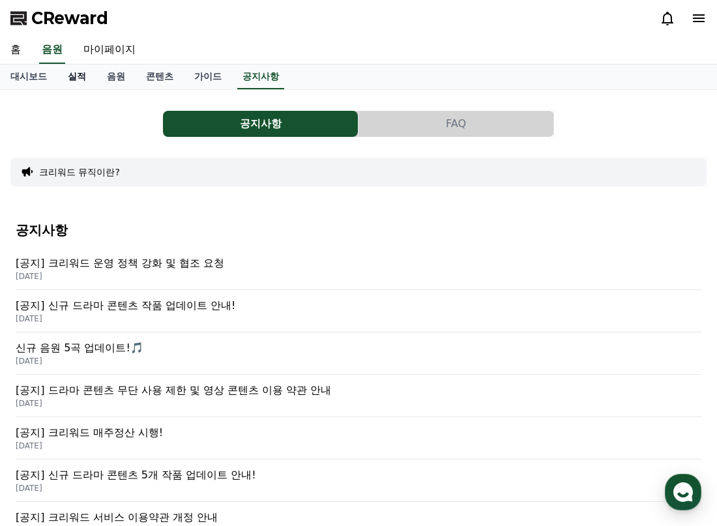
click at [80, 80] on link "실적" at bounding box center [76, 77] width 39 height 25
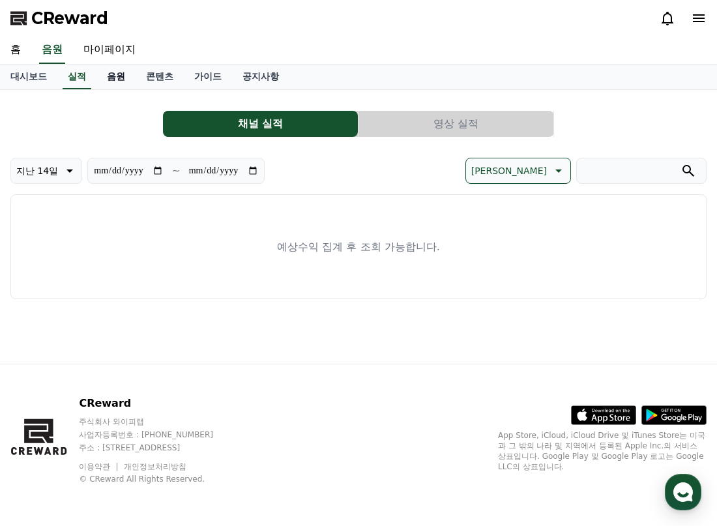
click at [123, 78] on link "음원" at bounding box center [116, 77] width 39 height 25
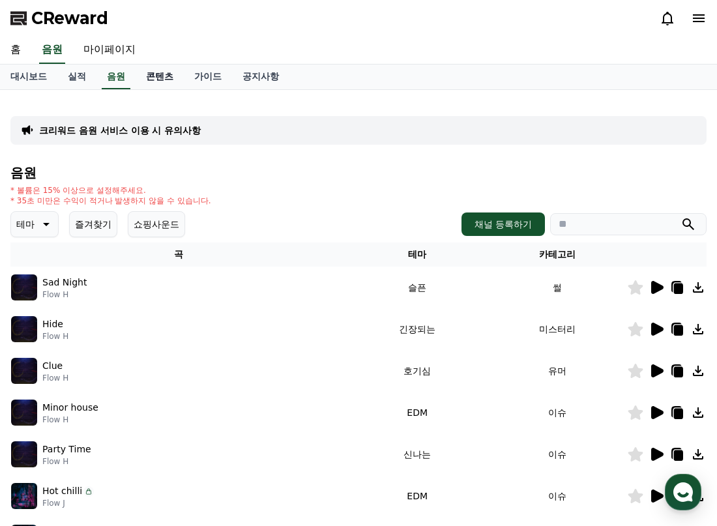
click at [145, 80] on link "콘텐츠" at bounding box center [160, 77] width 48 height 25
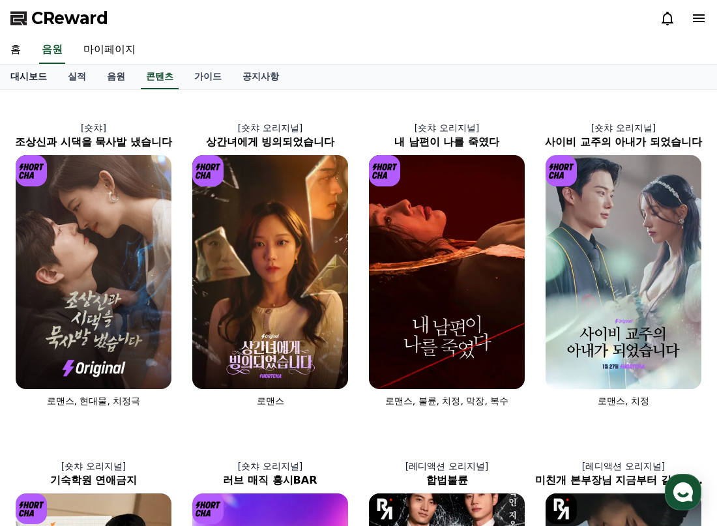
click at [22, 78] on link "대시보드" at bounding box center [28, 77] width 57 height 25
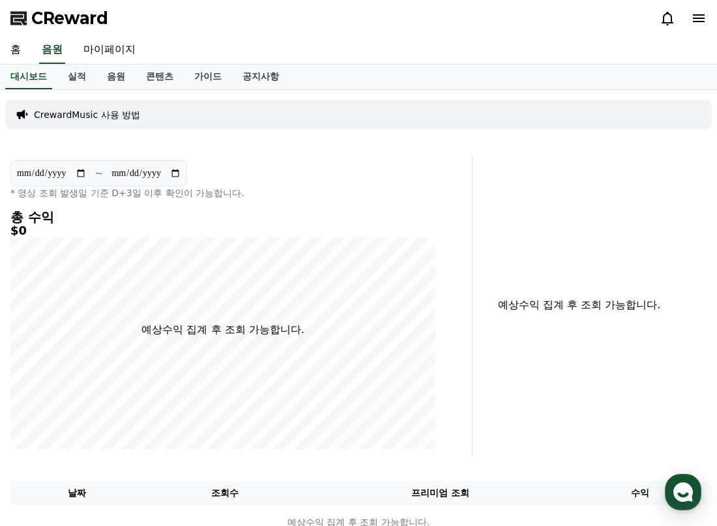
drag, startPoint x: 20, startPoint y: 191, endPoint x: 251, endPoint y: 187, distance: 230.9
click at [251, 187] on p "* 영상 조회 발생일 기준 D+3일 이후 확인이 가능합니다." at bounding box center [222, 193] width 425 height 13
click at [93, 82] on link "실적" at bounding box center [76, 77] width 39 height 25
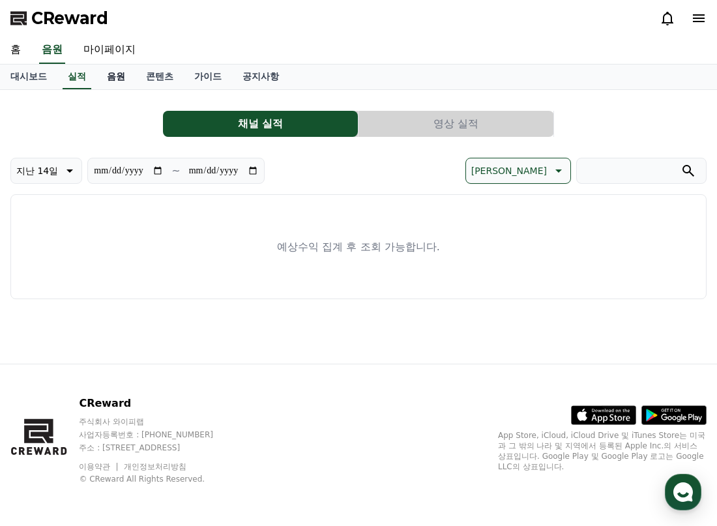
drag, startPoint x: 106, startPoint y: 81, endPoint x: 123, endPoint y: 81, distance: 17.0
click at [106, 81] on link "음원" at bounding box center [116, 77] width 39 height 25
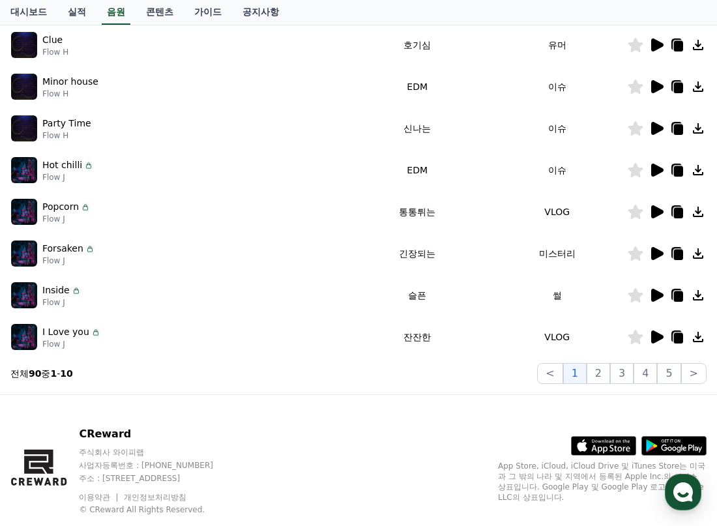
scroll to position [357, 0]
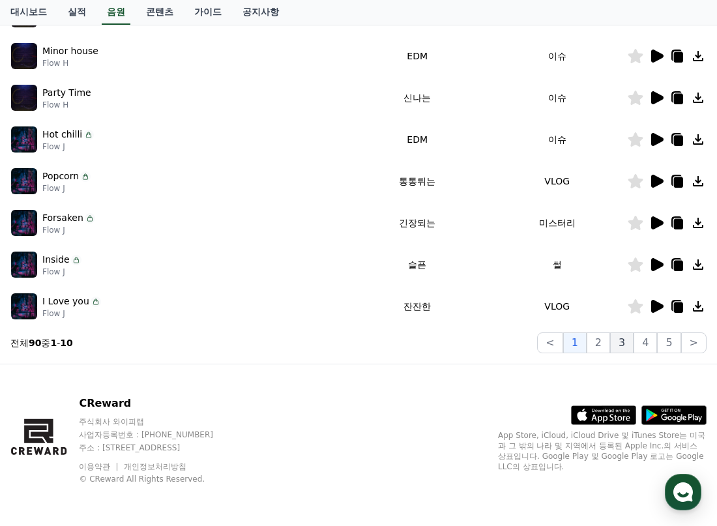
click at [624, 345] on button "3" at bounding box center [621, 343] width 23 height 21
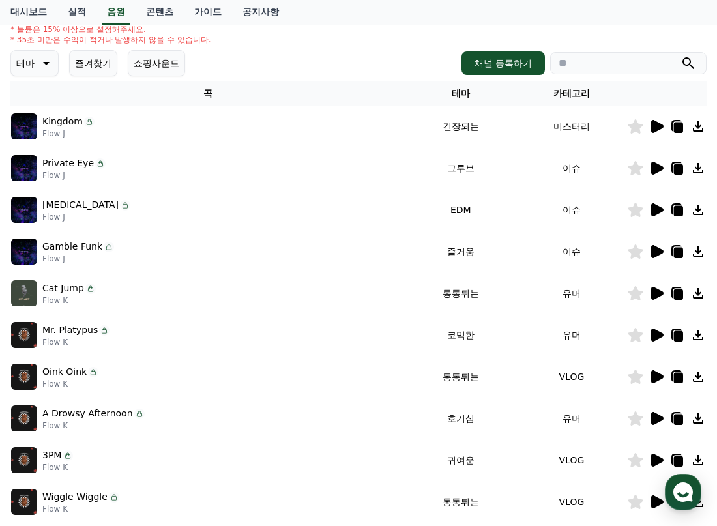
scroll to position [96, 0]
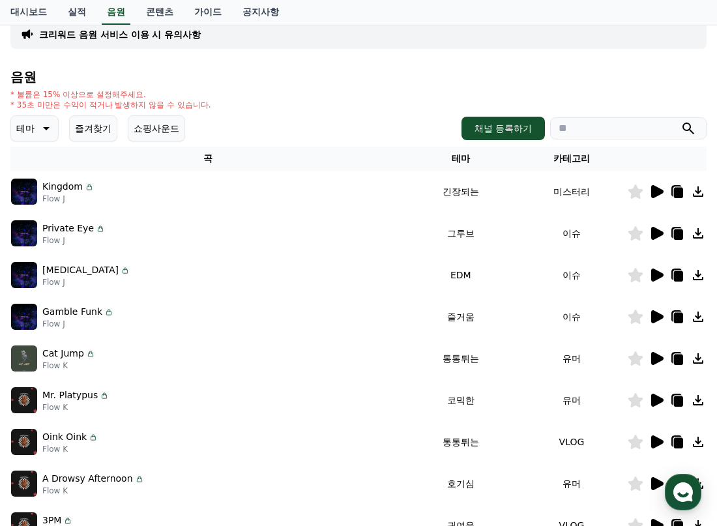
click at [662, 234] on icon at bounding box center [657, 233] width 12 height 13
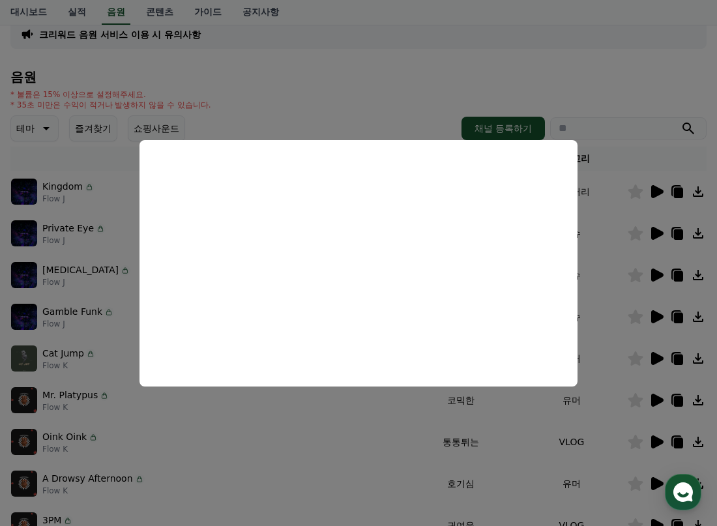
click at [505, 468] on button "close modal" at bounding box center [358, 263] width 717 height 526
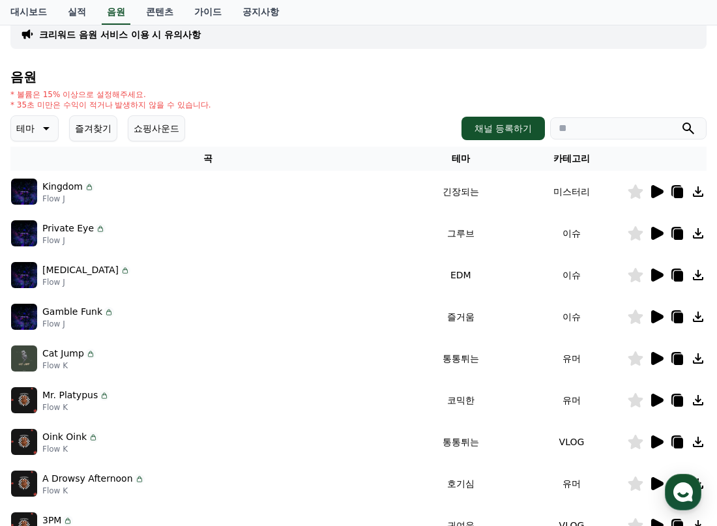
click at [653, 273] on icon at bounding box center [657, 275] width 12 height 13
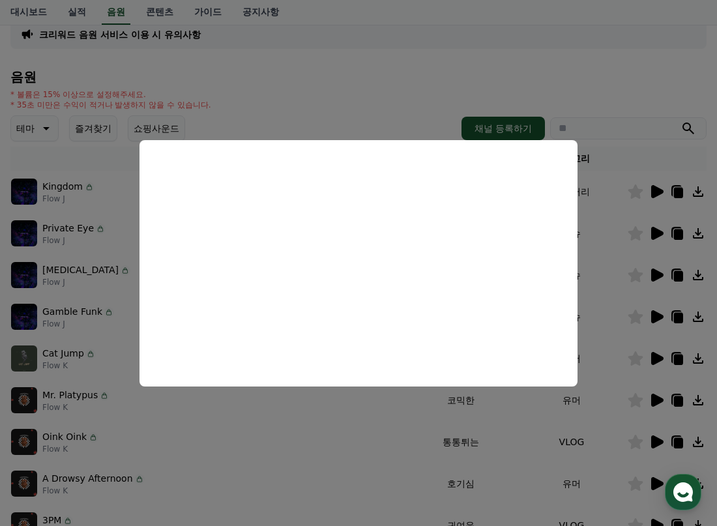
click at [494, 424] on button "close modal" at bounding box center [358, 263] width 717 height 526
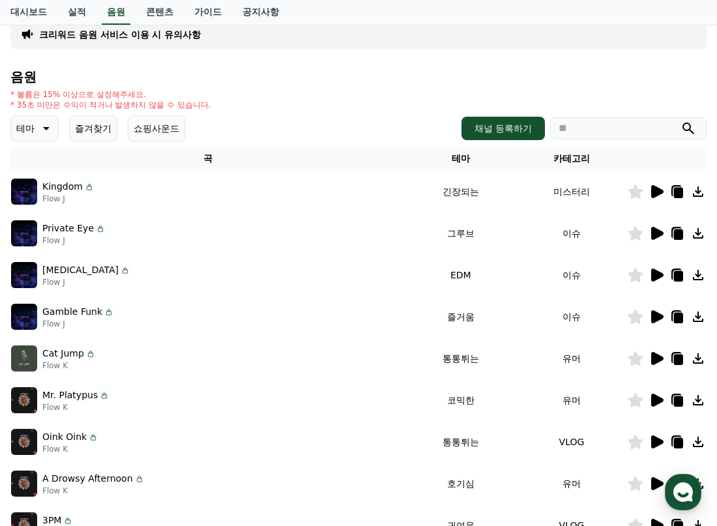
click at [660, 317] on icon at bounding box center [657, 316] width 12 height 13
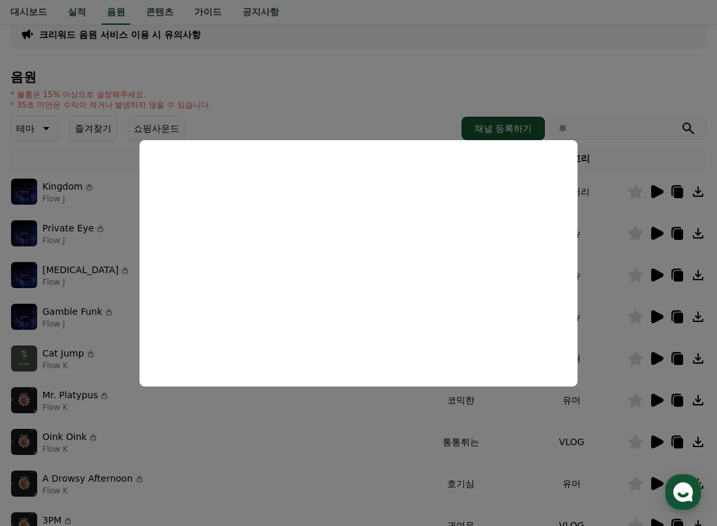
click at [473, 449] on button "close modal" at bounding box center [358, 263] width 717 height 526
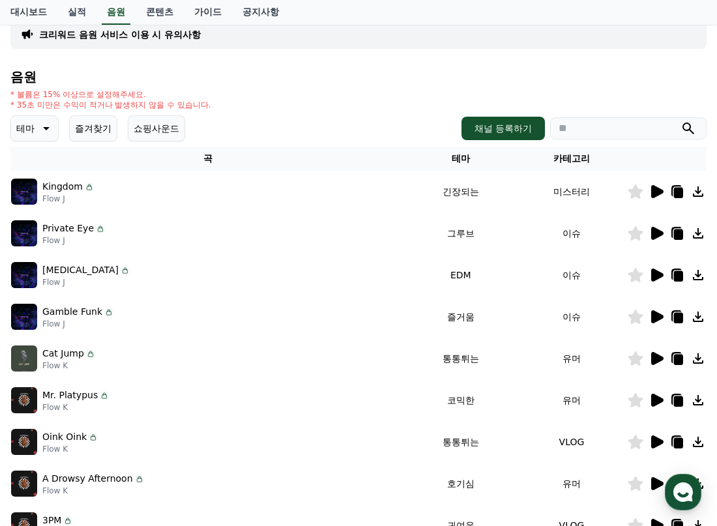
click at [649, 355] on icon at bounding box center [657, 359] width 16 height 16
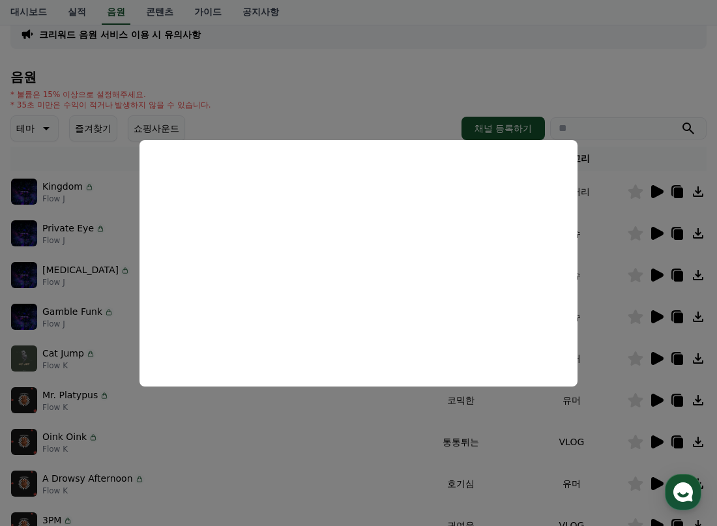
click at [420, 423] on button "close modal" at bounding box center [358, 263] width 717 height 526
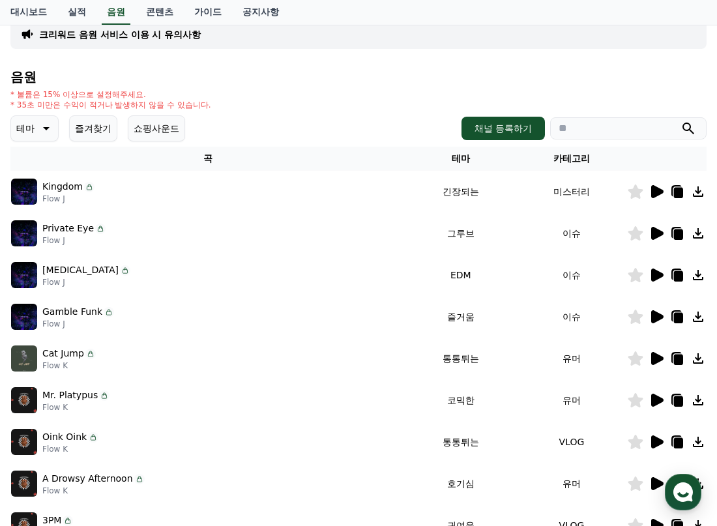
drag, startPoint x: 657, startPoint y: 359, endPoint x: 78, endPoint y: 326, distance: 580.6
click at [100, 328] on tbody "Kingdom Flow J 긴장되는 미스터리 Private Eye Flow J 그루브 이슈 Tachycardia Flow J EDM 이슈 Ga…" at bounding box center [358, 379] width 696 height 417
click at [67, 354] on p "Cat Jump" at bounding box center [63, 354] width 42 height 14
click at [657, 357] on icon at bounding box center [657, 358] width 12 height 13
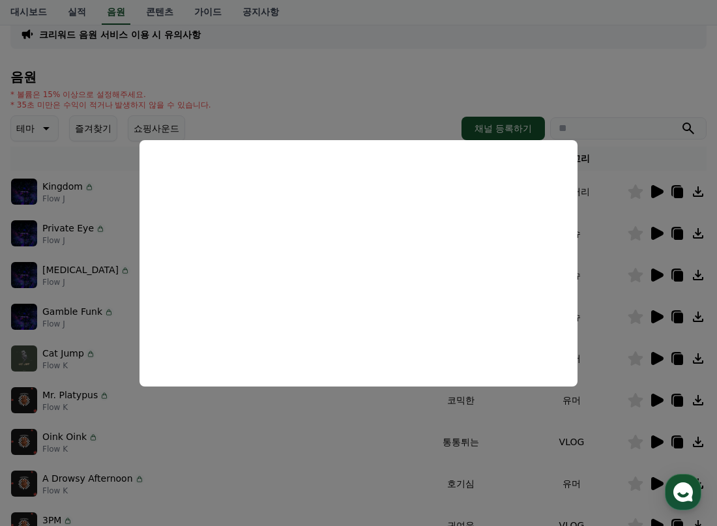
click at [627, 357] on button "close modal" at bounding box center [358, 263] width 717 height 526
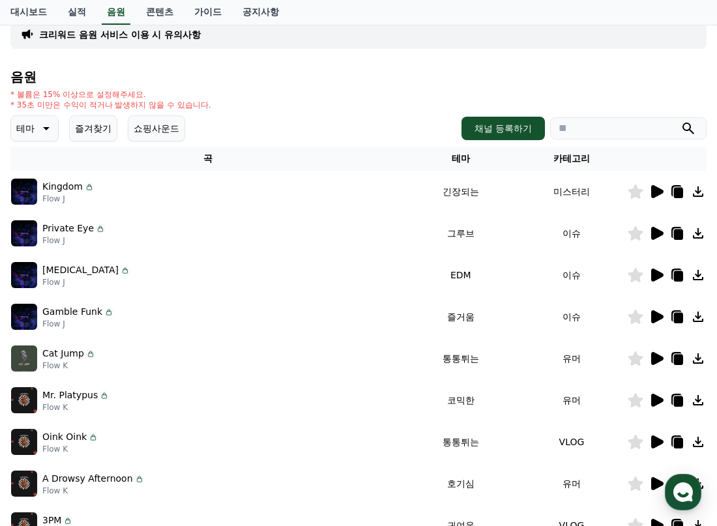
click at [682, 361] on icon at bounding box center [678, 360] width 9 height 10
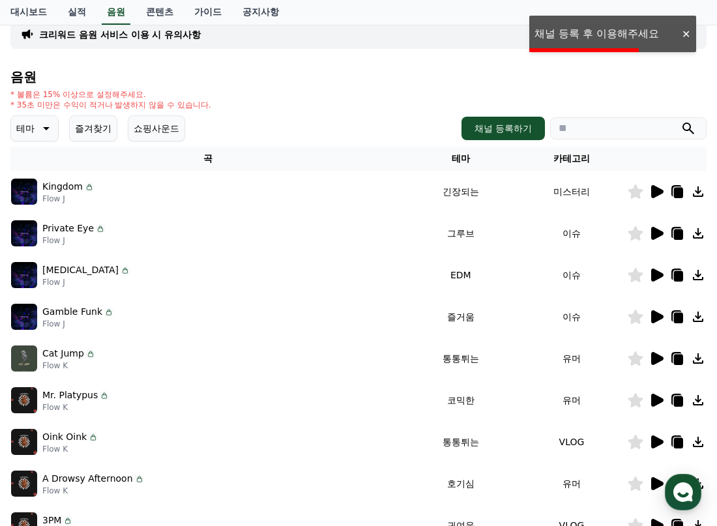
click at [633, 30] on div "크리워드 음원 서비스 이용 시 유의사항" at bounding box center [358, 34] width 696 height 29
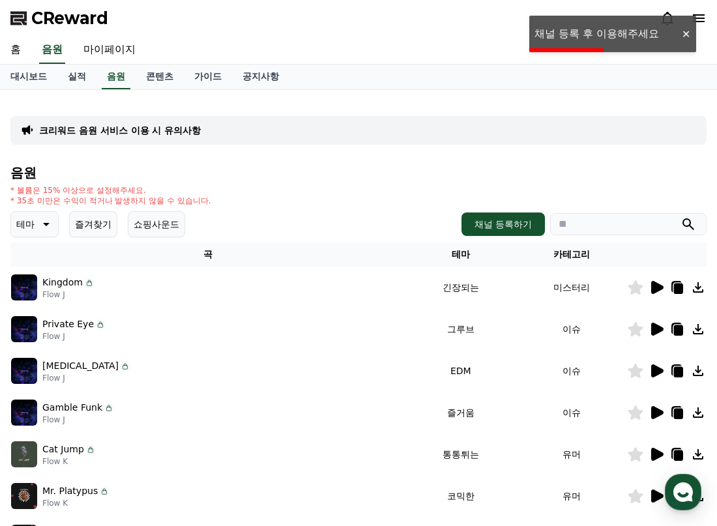
click at [608, 31] on div "CReward" at bounding box center [358, 18] width 717 height 37
click at [110, 56] on link "마이페이지" at bounding box center [109, 50] width 73 height 27
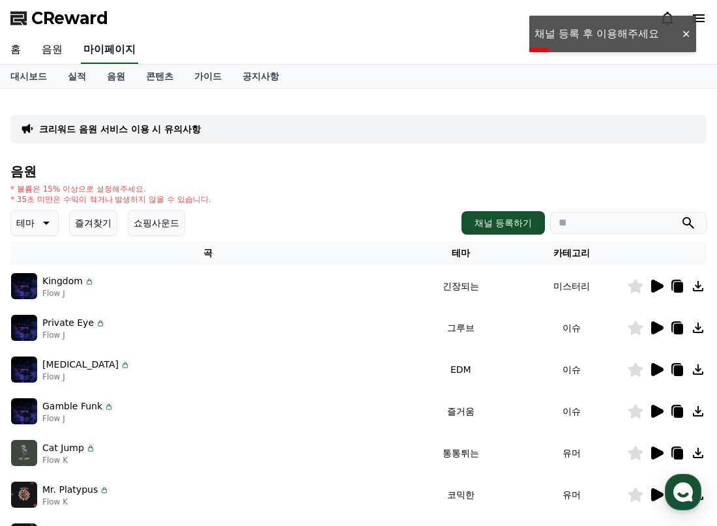
select select "**********"
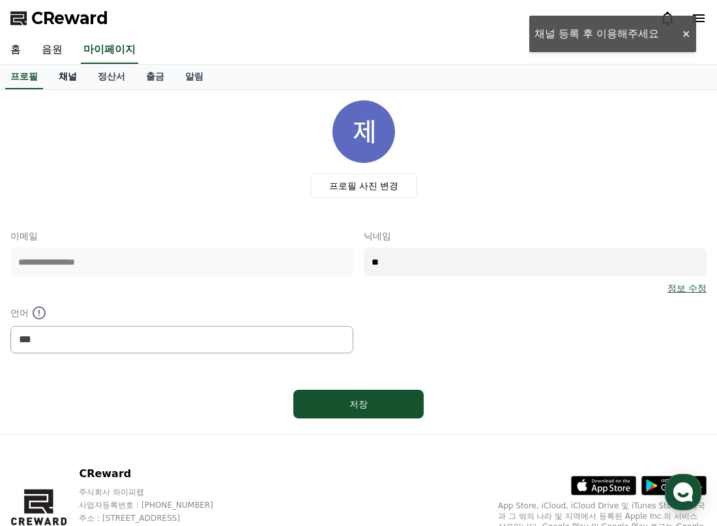
click at [81, 73] on link "채널" at bounding box center [67, 77] width 39 height 25
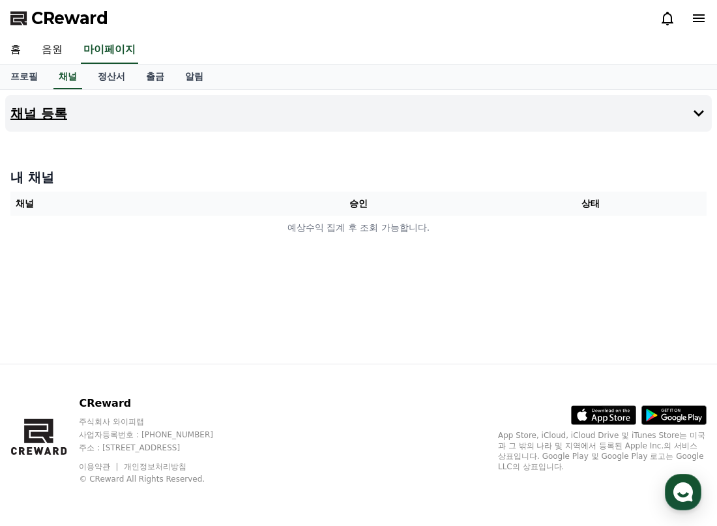
click at [80, 112] on button "채널 등록" at bounding box center [358, 113] width 707 height 37
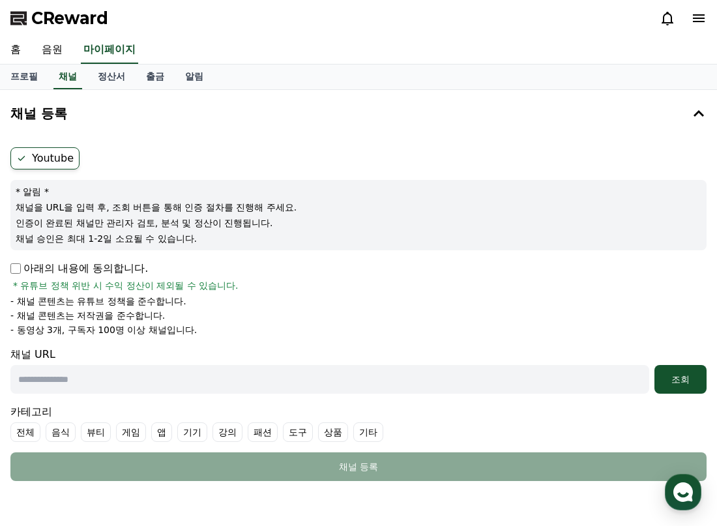
scroll to position [65, 0]
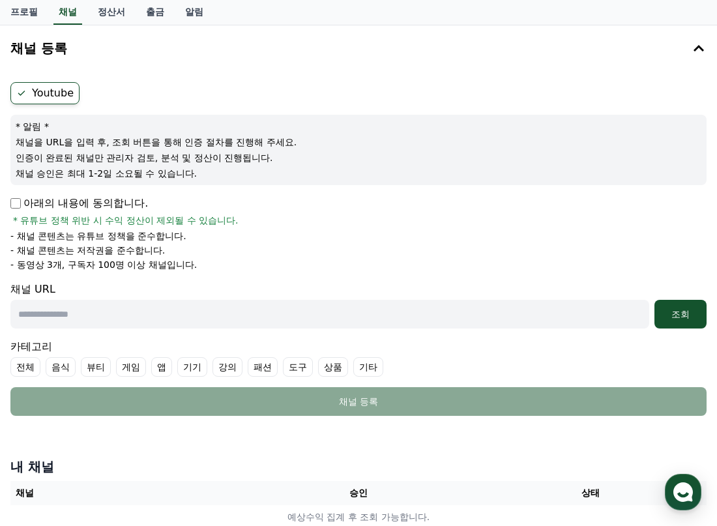
click at [346, 310] on input "text" at bounding box center [329, 314] width 639 height 29
paste input "**********"
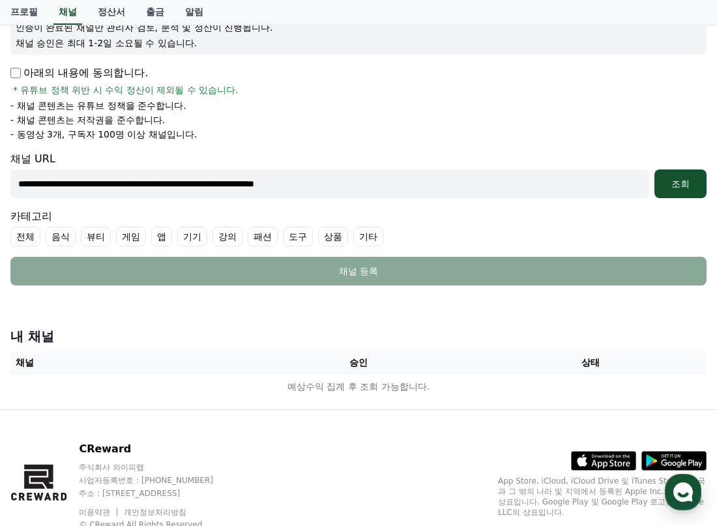
type input "**********"
click at [37, 237] on label "전체" at bounding box center [25, 237] width 30 height 20
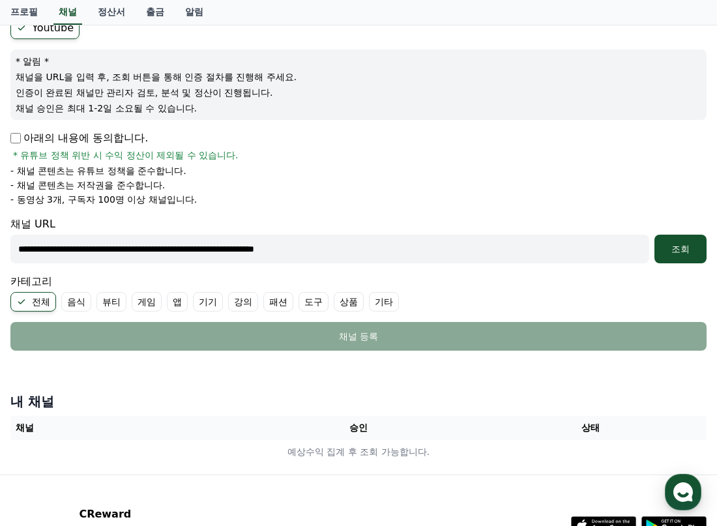
scroll to position [65, 0]
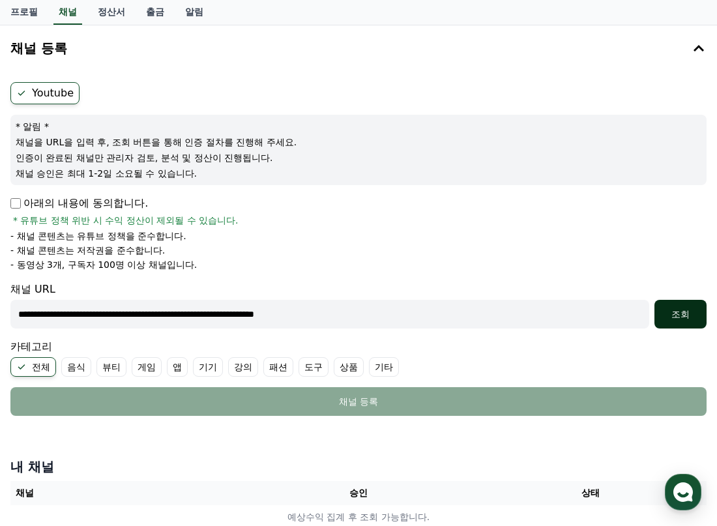
click at [681, 309] on div "조회" at bounding box center [681, 314] width 42 height 13
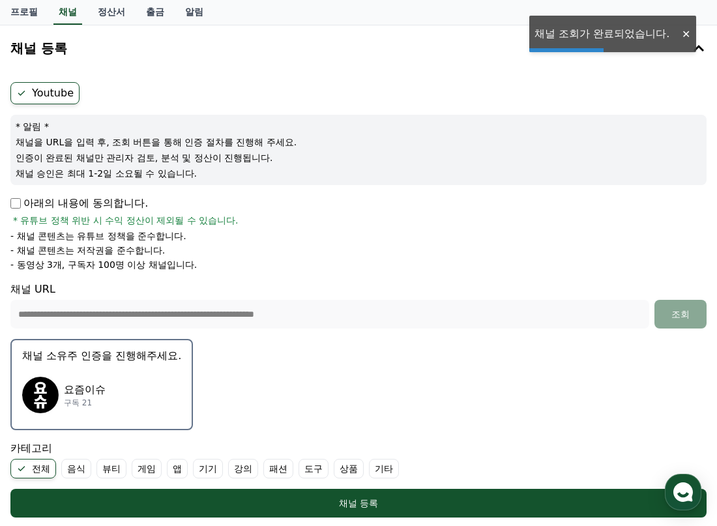
click at [121, 379] on div "요즘이슈 구독 21" at bounding box center [101, 395] width 159 height 52
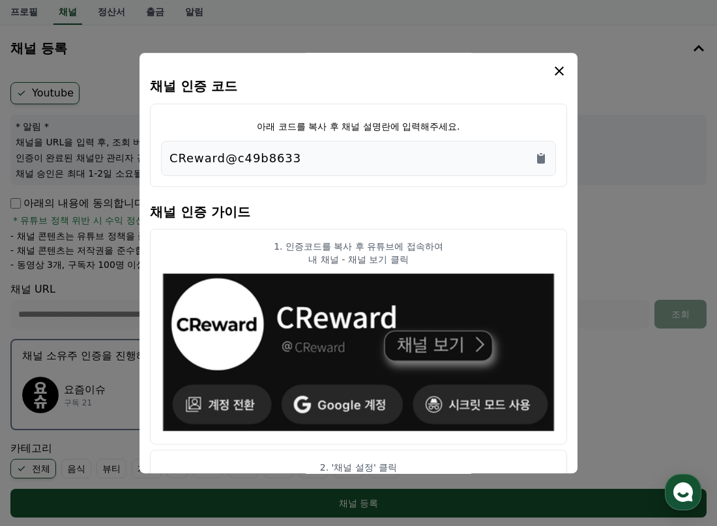
click at [397, 162] on div "CReward@c49b8633" at bounding box center [359, 158] width 378 height 18
click at [545, 155] on icon "Copy to clipboard" at bounding box center [541, 159] width 8 height 10
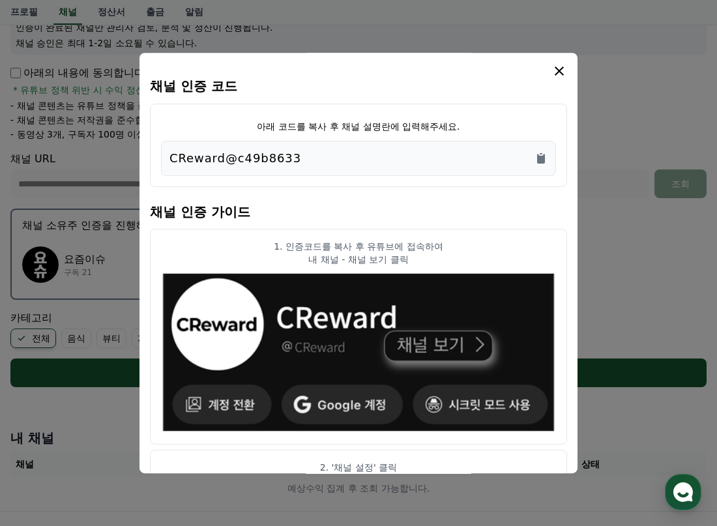
scroll to position [0, 0]
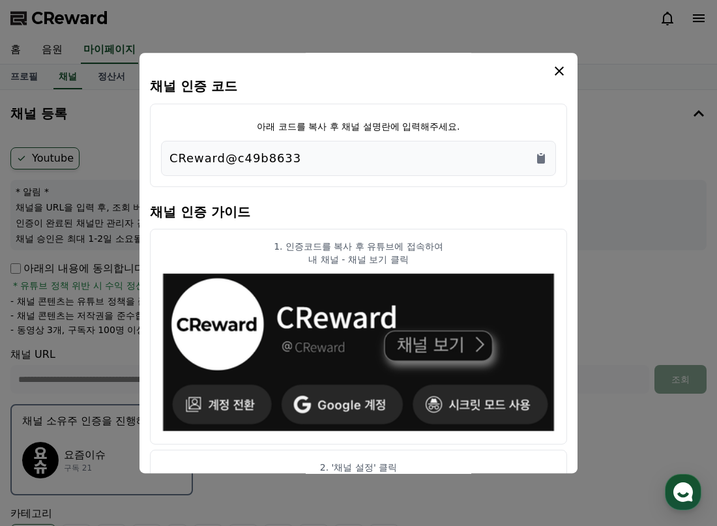
drag, startPoint x: 559, startPoint y: 72, endPoint x: 501, endPoint y: 42, distance: 65.3
click at [559, 72] on icon "modal" at bounding box center [559, 71] width 9 height 9
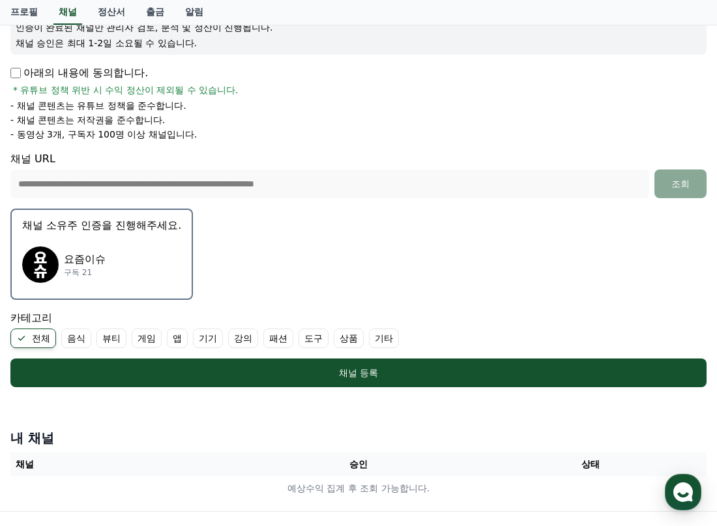
scroll to position [65, 0]
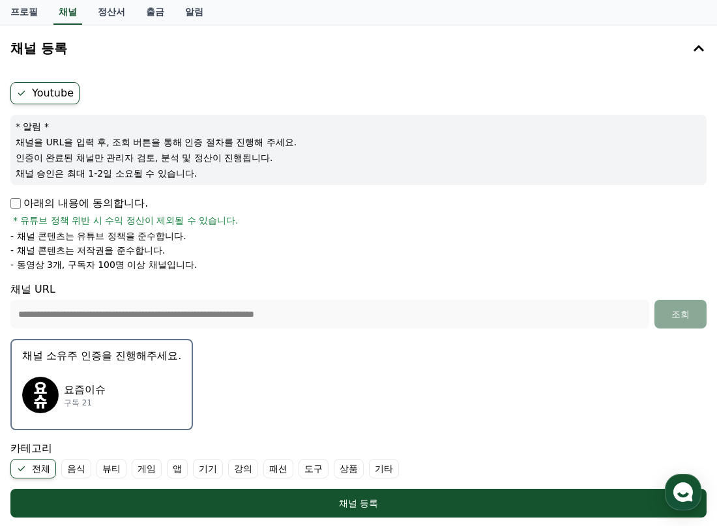
click at [143, 380] on div "요즘이슈 구독 21" at bounding box center [101, 395] width 159 height 52
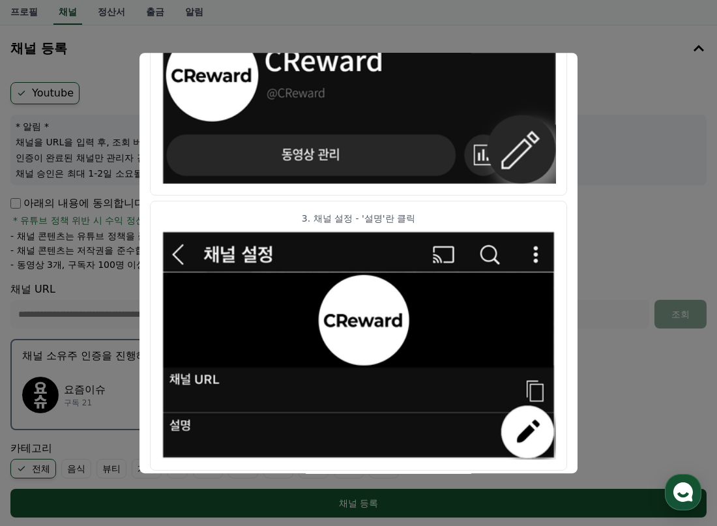
scroll to position [704, 0]
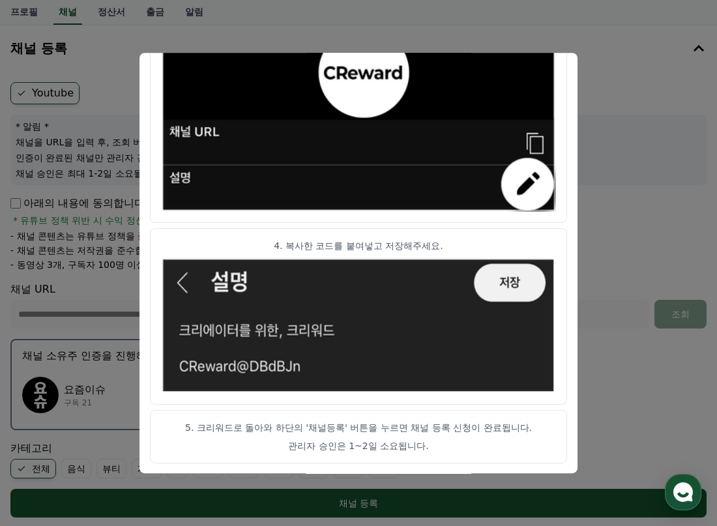
click at [607, 112] on button "close modal" at bounding box center [358, 263] width 717 height 526
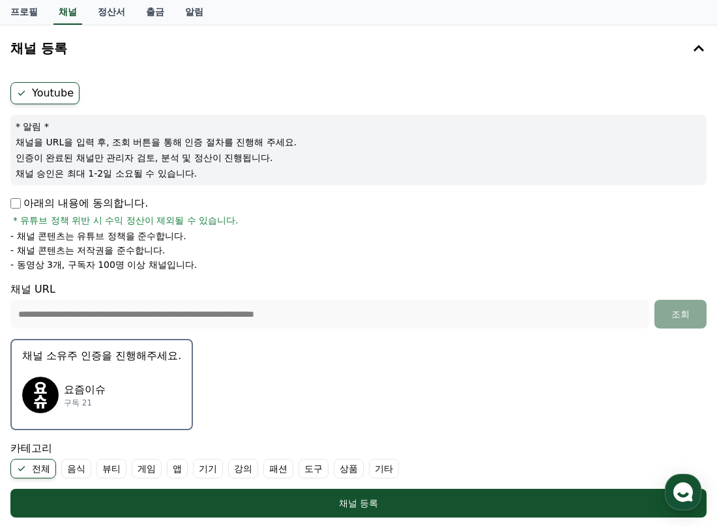
scroll to position [196, 0]
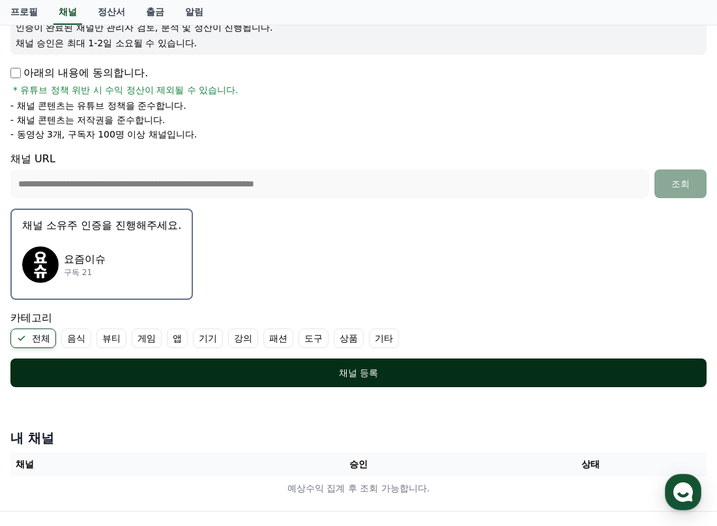
click at [387, 377] on div "채널 등록" at bounding box center [359, 372] width 644 height 13
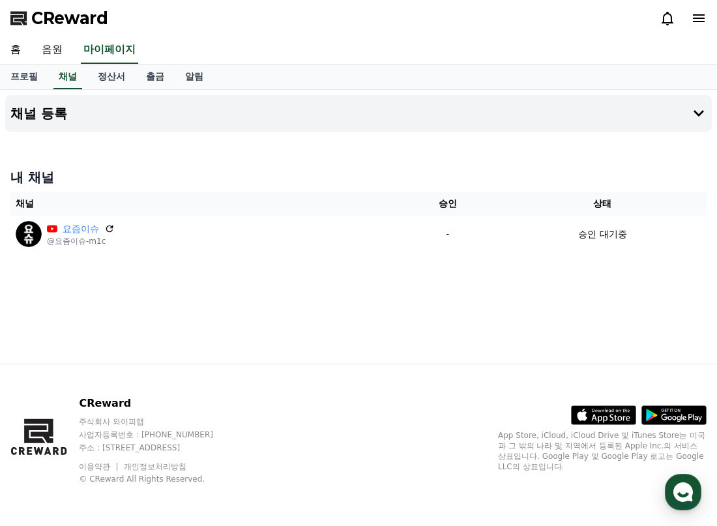
drag, startPoint x: 268, startPoint y: 291, endPoint x: 243, endPoint y: 180, distance: 114.4
click at [268, 291] on div "채널 등록 내 채널 채널 승인 상태 요즘이슈 @요즘이슈-m1c - 승인 대기중" at bounding box center [358, 227] width 717 height 274
click at [213, 107] on button "채널 등록" at bounding box center [358, 113] width 707 height 37
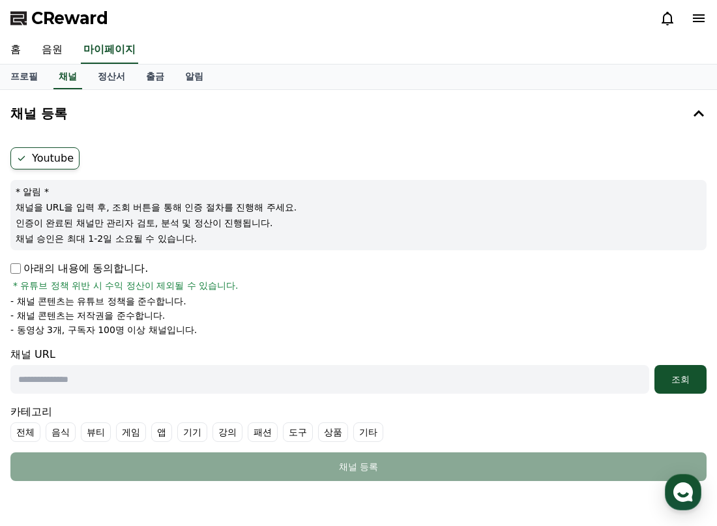
scroll to position [65, 0]
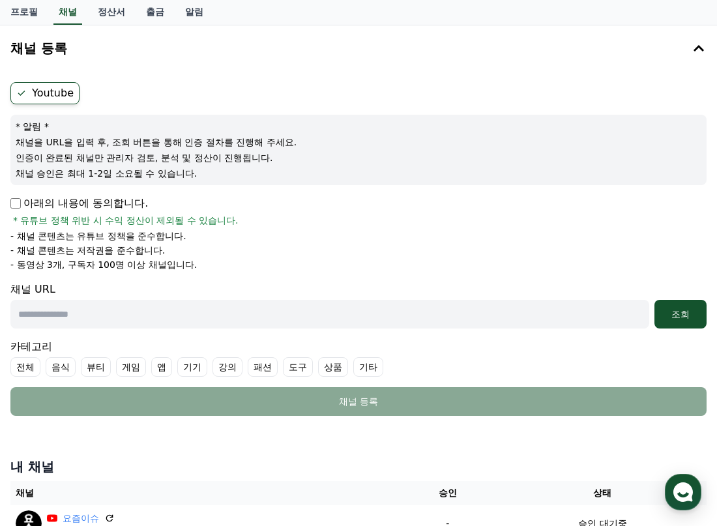
drag, startPoint x: 338, startPoint y: 293, endPoint x: 331, endPoint y: 305, distance: 14.1
click at [338, 293] on div "채널 URL 조회" at bounding box center [358, 305] width 696 height 47
click at [331, 305] on input "text" at bounding box center [329, 314] width 639 height 29
paste input "**********"
type input "**********"
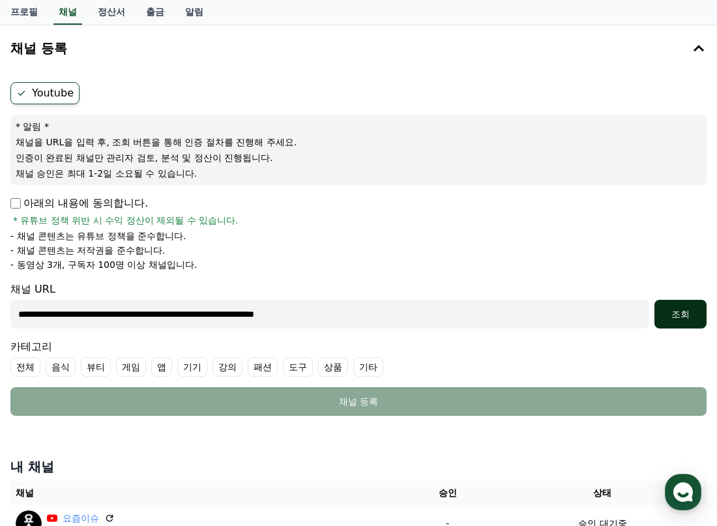
click at [683, 319] on div "조회" at bounding box center [681, 314] width 42 height 13
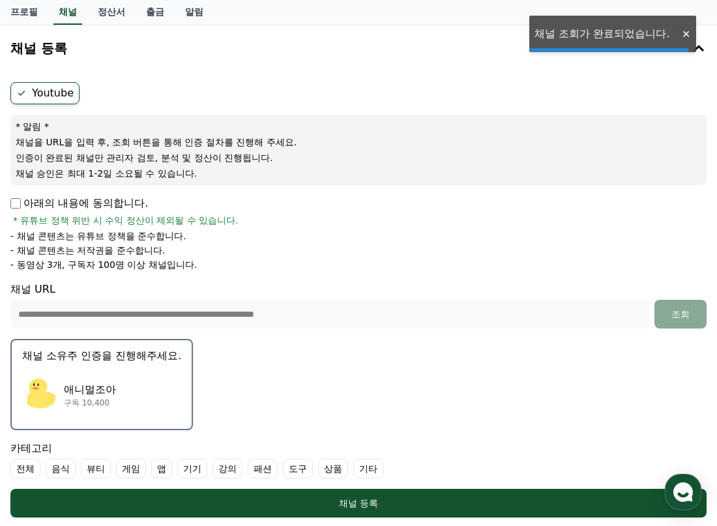
scroll to position [130, 0]
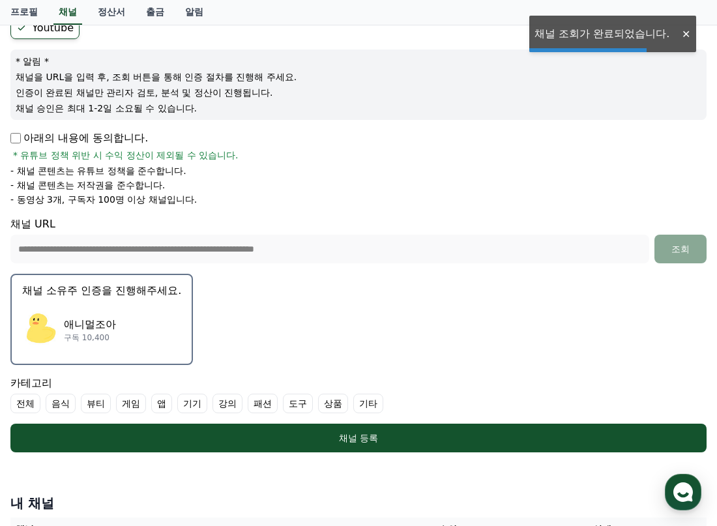
click at [166, 323] on div "애니멀조아 구독 10,400" at bounding box center [101, 330] width 159 height 52
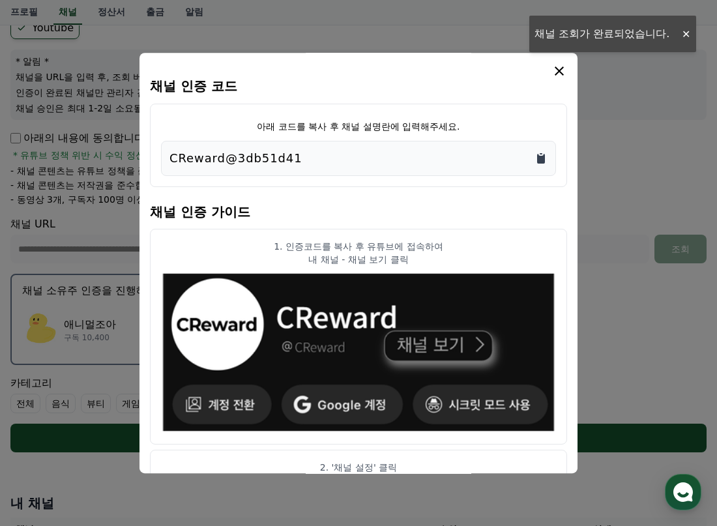
click at [539, 164] on icon "Copy to clipboard" at bounding box center [541, 158] width 13 height 13
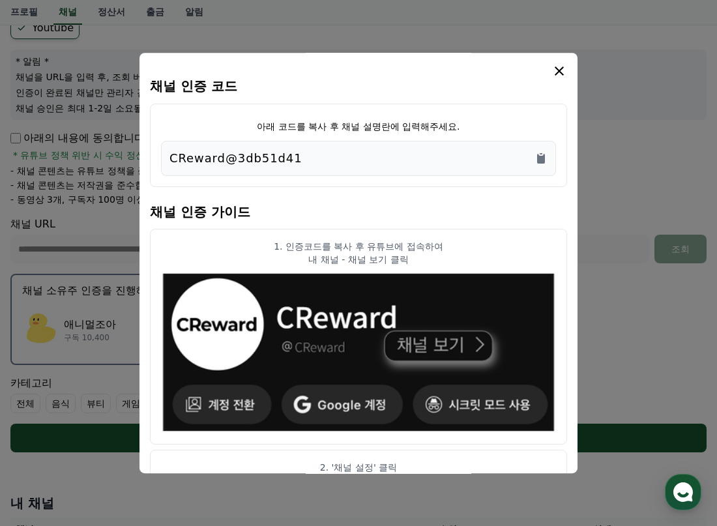
click at [554, 70] on icon "modal" at bounding box center [560, 71] width 16 height 16
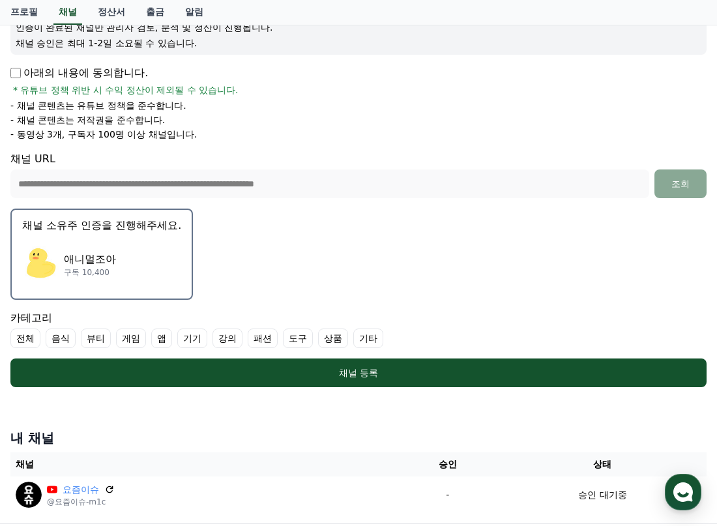
scroll to position [261, 0]
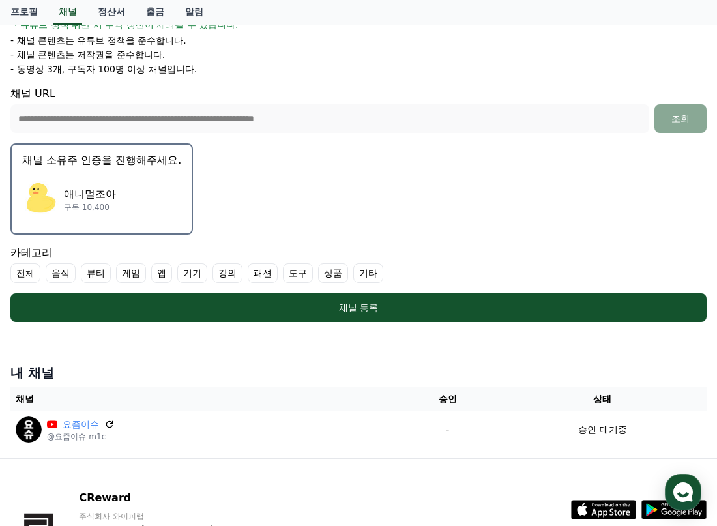
click at [20, 273] on label "전체" at bounding box center [25, 273] width 30 height 20
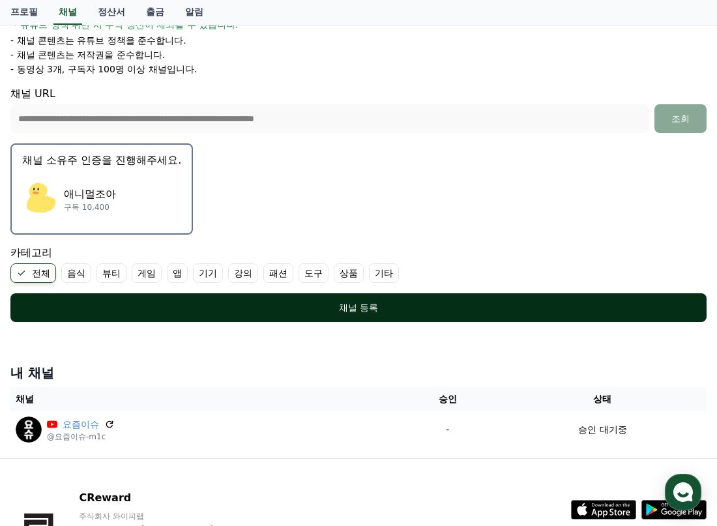
scroll to position [326, 0]
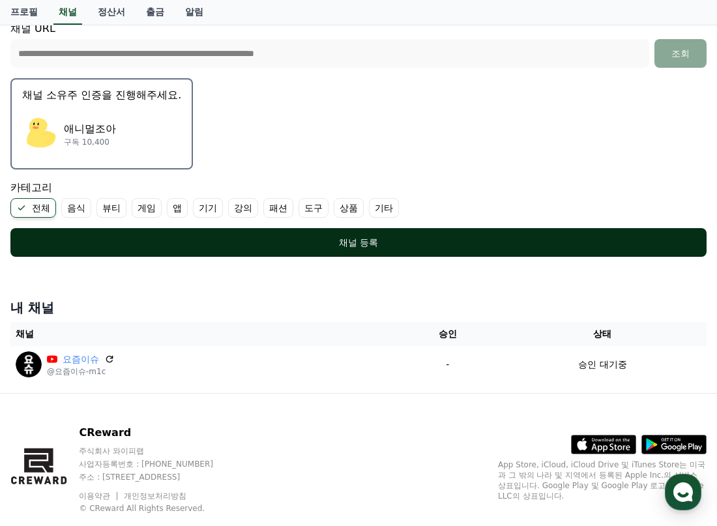
click at [398, 254] on button "채널 등록" at bounding box center [358, 242] width 696 height 29
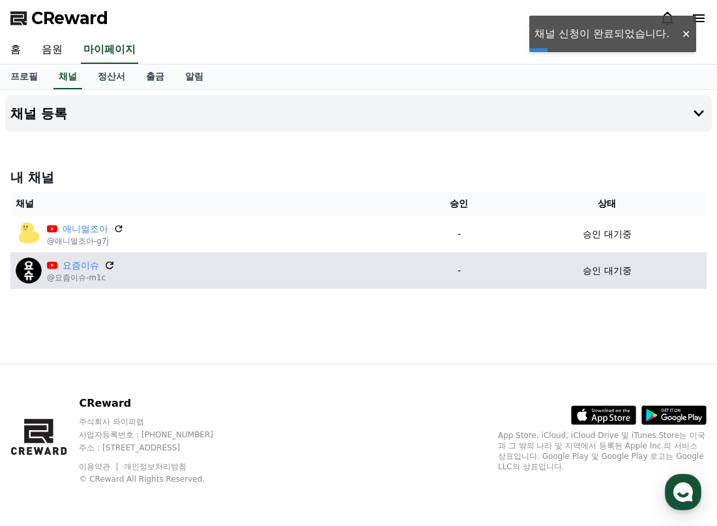
click at [107, 265] on icon at bounding box center [110, 266] width 12 height 12
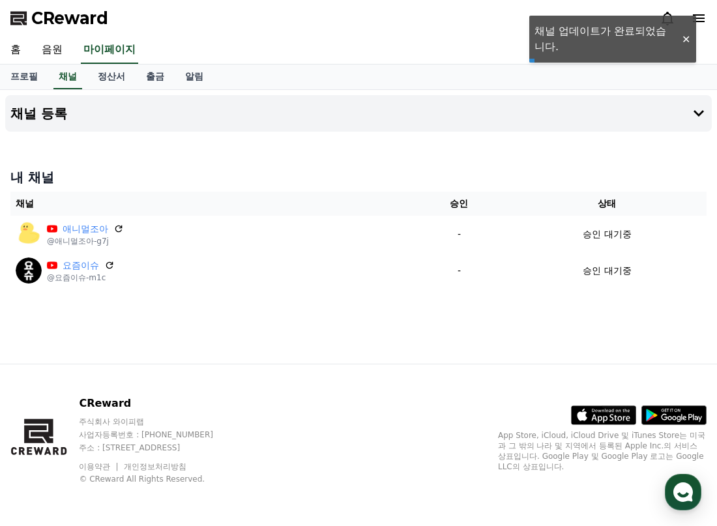
drag, startPoint x: 687, startPoint y: 40, endPoint x: 657, endPoint y: 67, distance: 39.7
click at [687, 40] on div "홈 음원 마이페이지" at bounding box center [358, 50] width 717 height 27
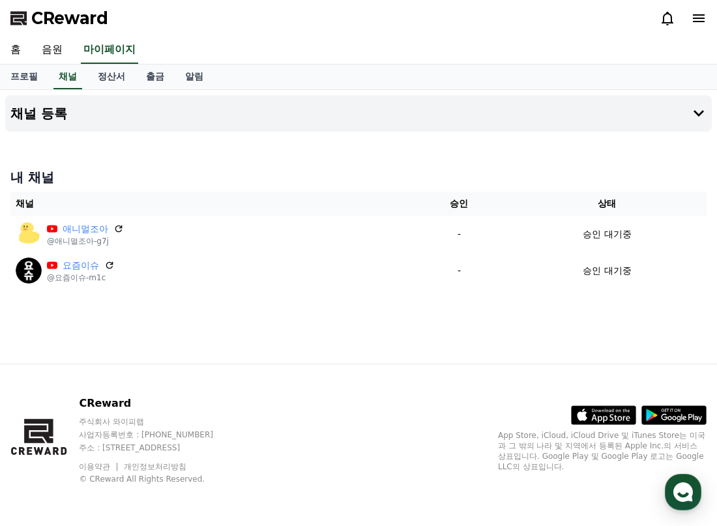
drag, startPoint x: 121, startPoint y: 226, endPoint x: 430, endPoint y: 72, distance: 344.4
click at [121, 226] on icon at bounding box center [118, 229] width 10 height 10
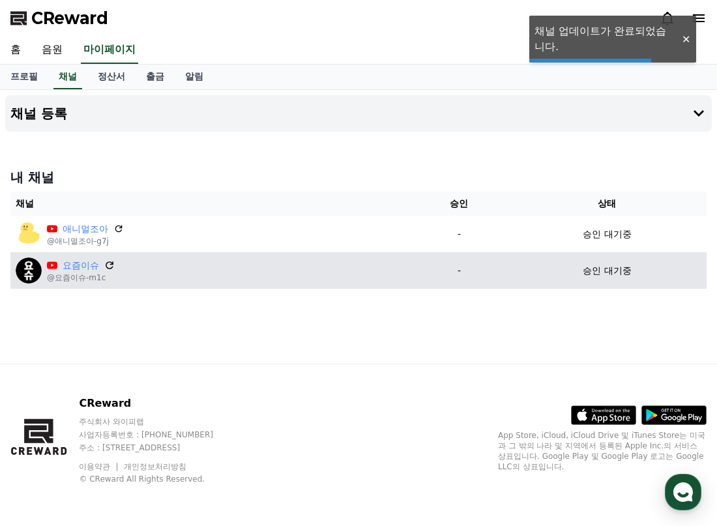
click at [110, 267] on icon at bounding box center [110, 266] width 12 height 12
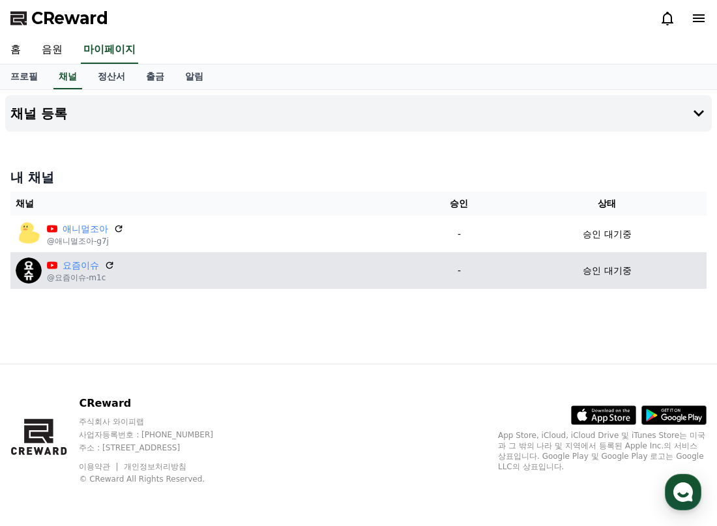
click at [110, 260] on div "요즘이슈" at bounding box center [81, 266] width 68 height 14
click at [110, 264] on icon at bounding box center [110, 266] width 12 height 12
click at [107, 266] on icon at bounding box center [110, 266] width 12 height 12
